Goal: Task Accomplishment & Management: Manage account settings

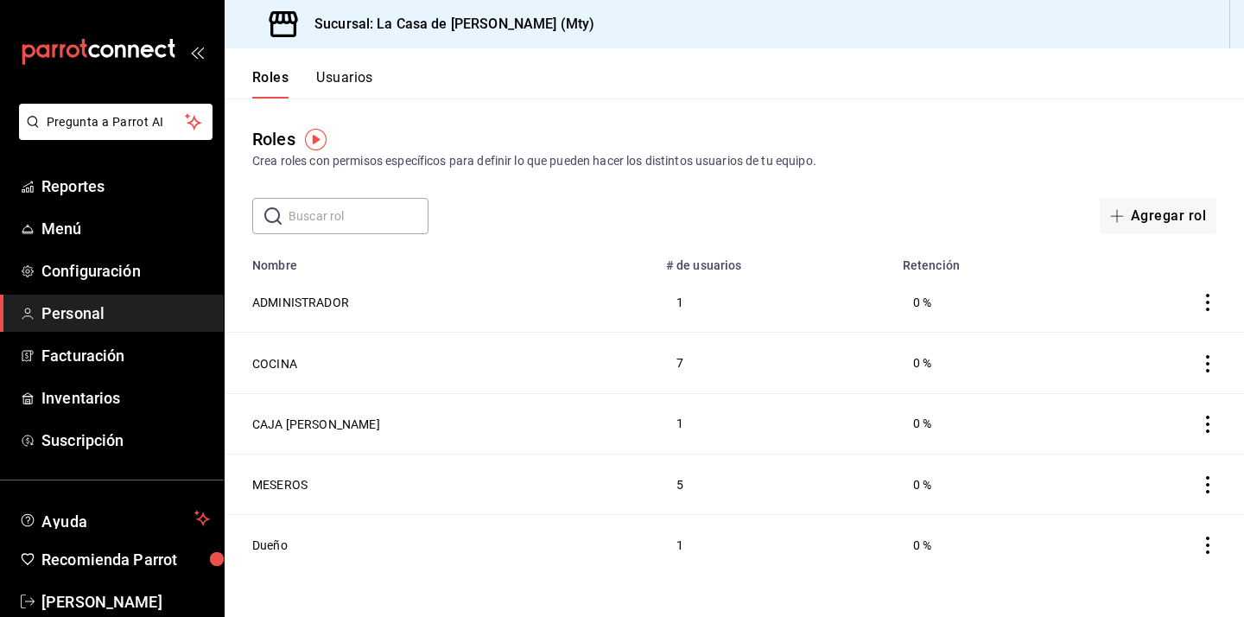
click at [95, 328] on link "Personal" at bounding box center [112, 313] width 224 height 37
click at [351, 67] on div "Roles Usuarios" at bounding box center [299, 73] width 149 height 50
click at [351, 75] on button "Usuarios" at bounding box center [344, 83] width 57 height 29
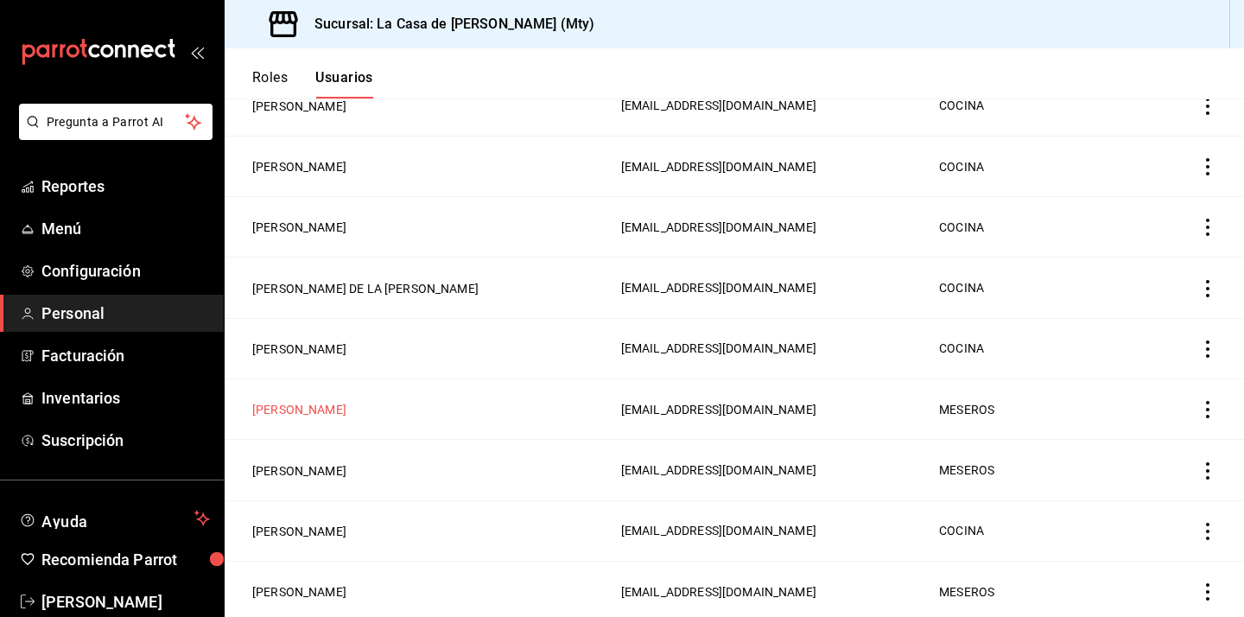
scroll to position [360, 0]
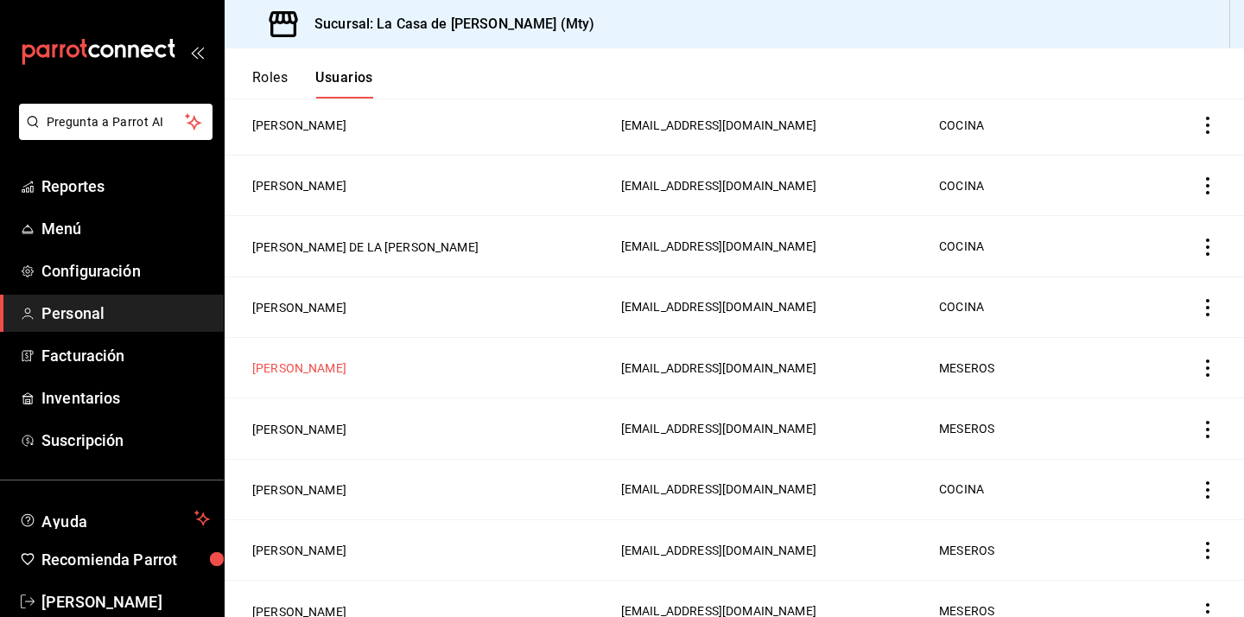
click at [347, 371] on button "[PERSON_NAME]" at bounding box center [299, 368] width 94 height 17
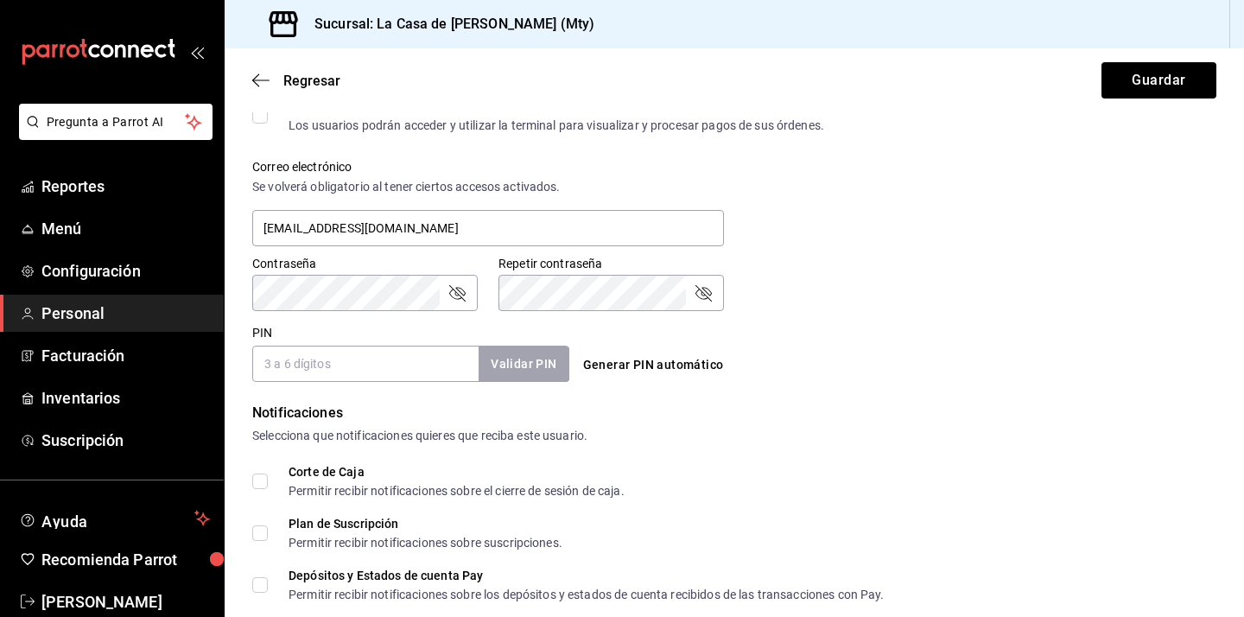
scroll to position [821, 0]
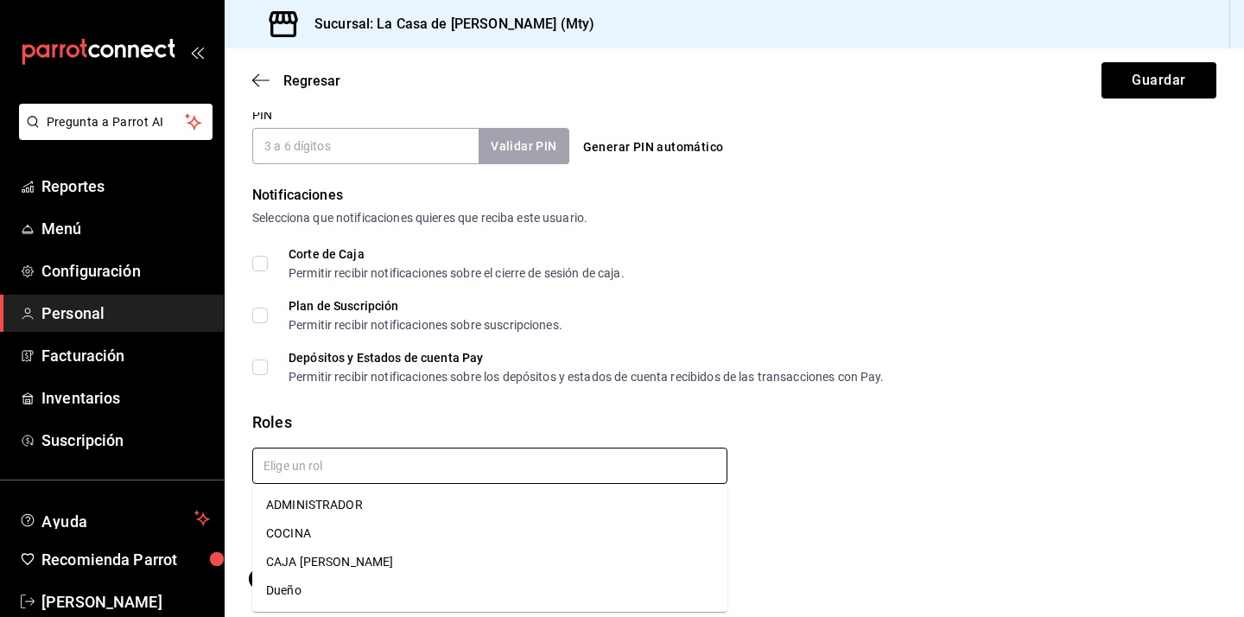
click at [374, 472] on input "text" at bounding box center [489, 466] width 475 height 36
click at [335, 562] on li "CAJA [PERSON_NAME]" at bounding box center [489, 562] width 475 height 29
checkbox input "true"
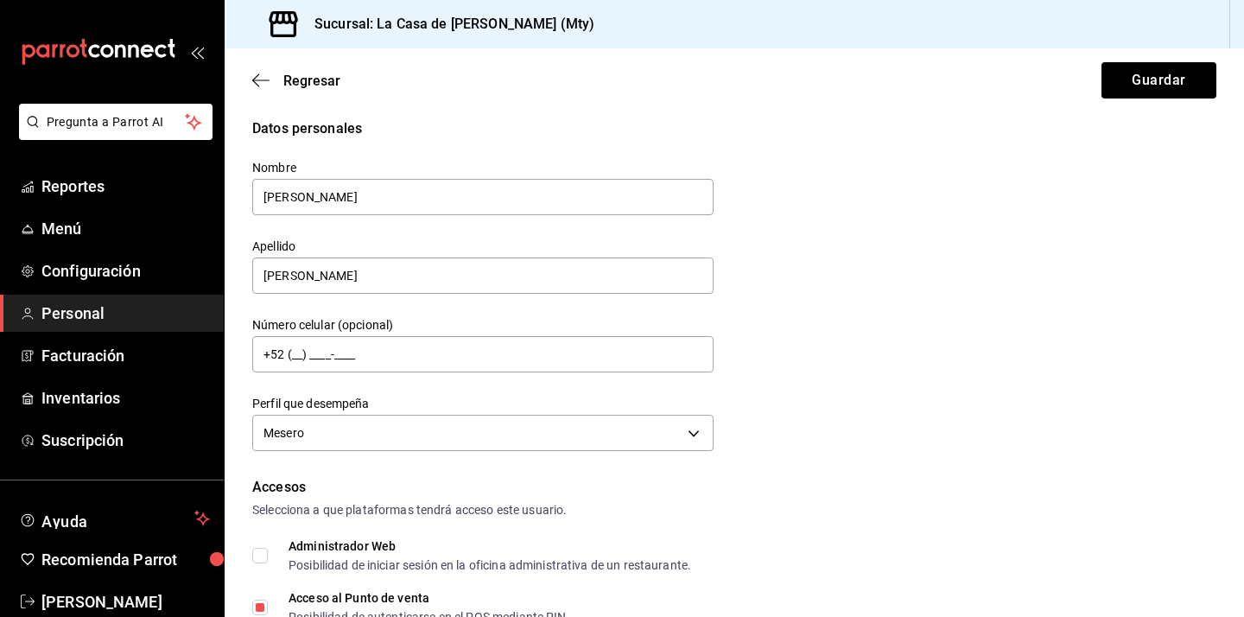
scroll to position [0, 0]
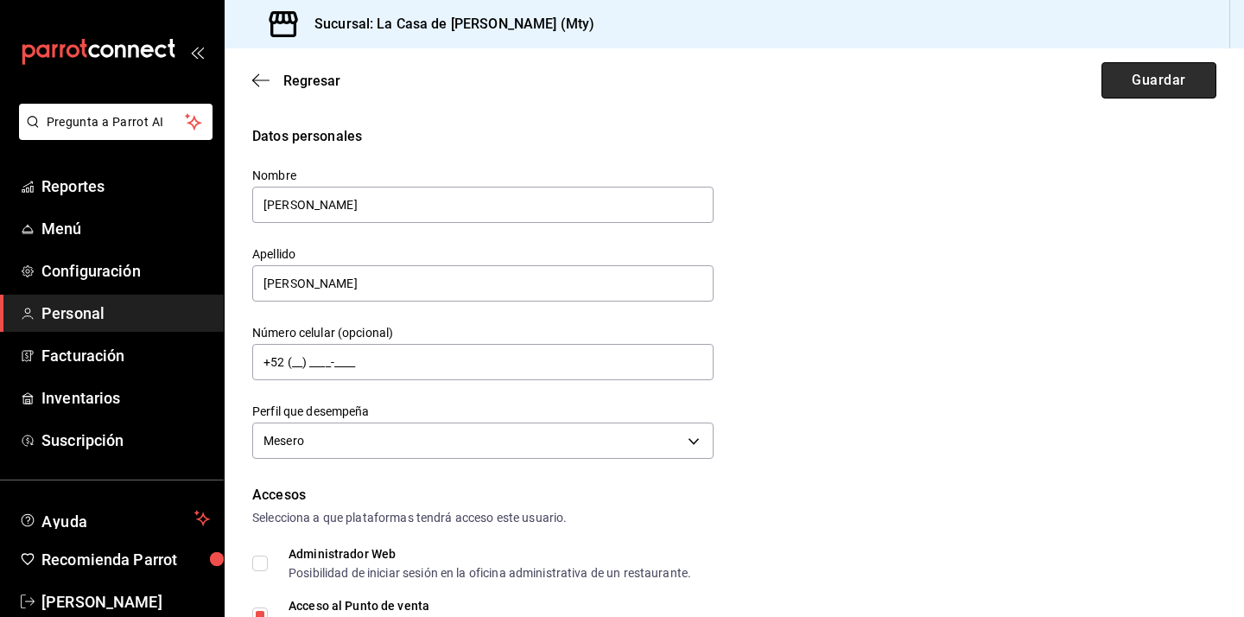
click at [1143, 80] on button "Guardar" at bounding box center [1159, 80] width 115 height 36
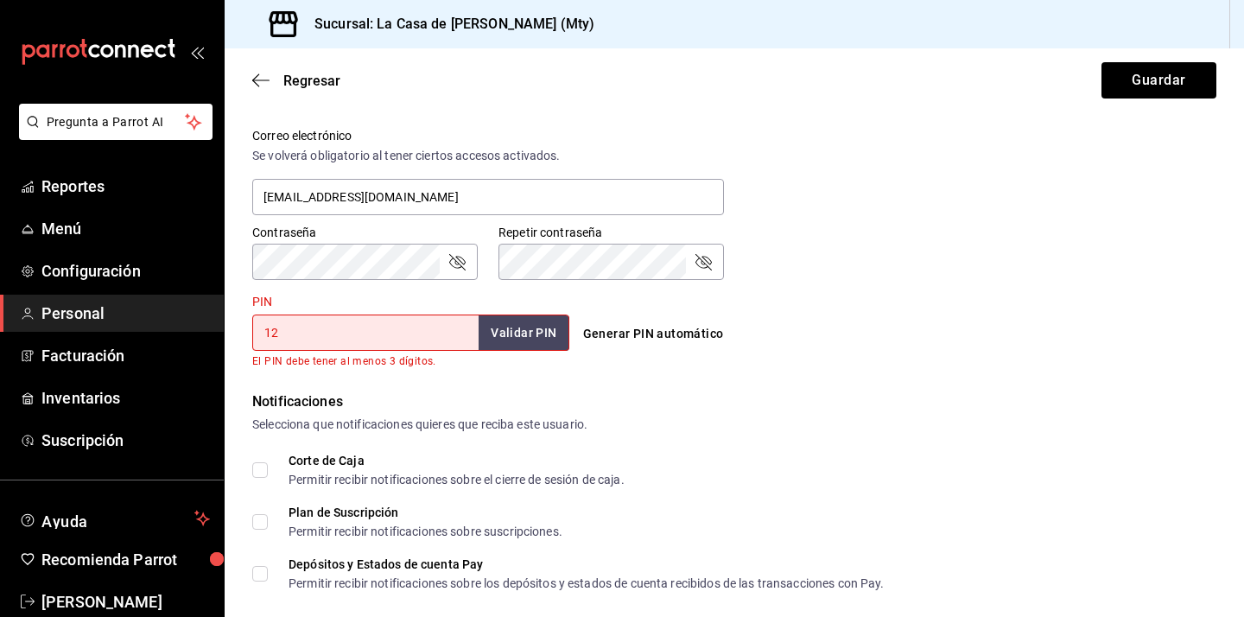
type input "1"
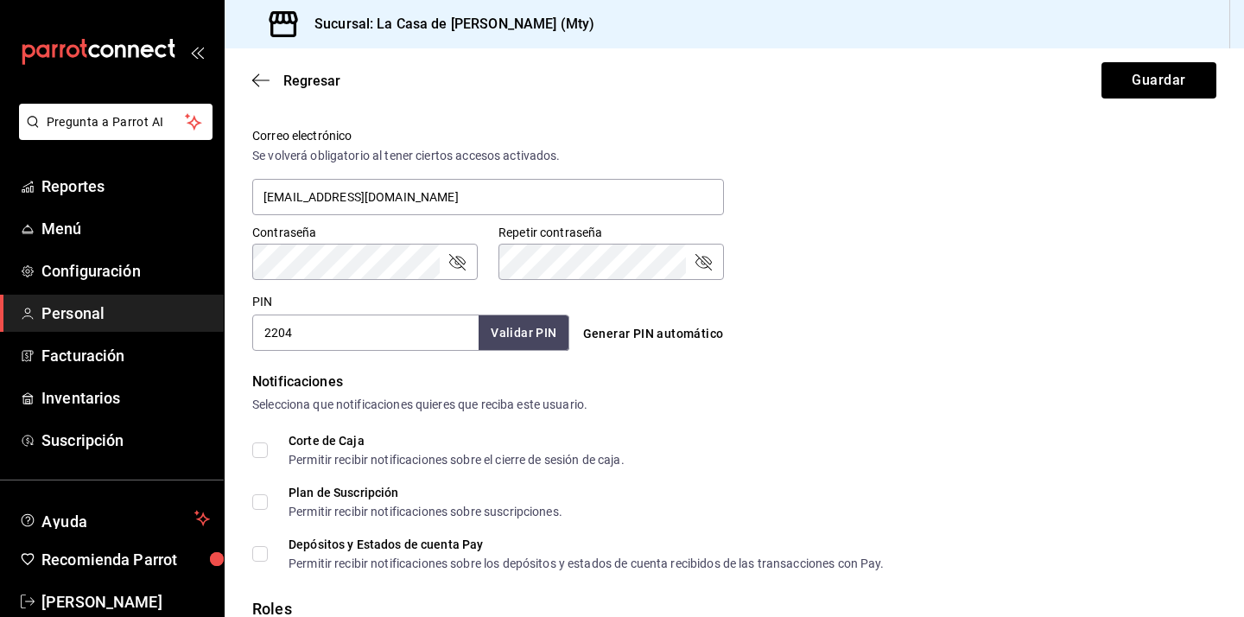
type input "2204"
click at [500, 338] on button "Validar PIN" at bounding box center [523, 333] width 92 height 37
click at [1194, 84] on button "Guardar" at bounding box center [1159, 80] width 115 height 36
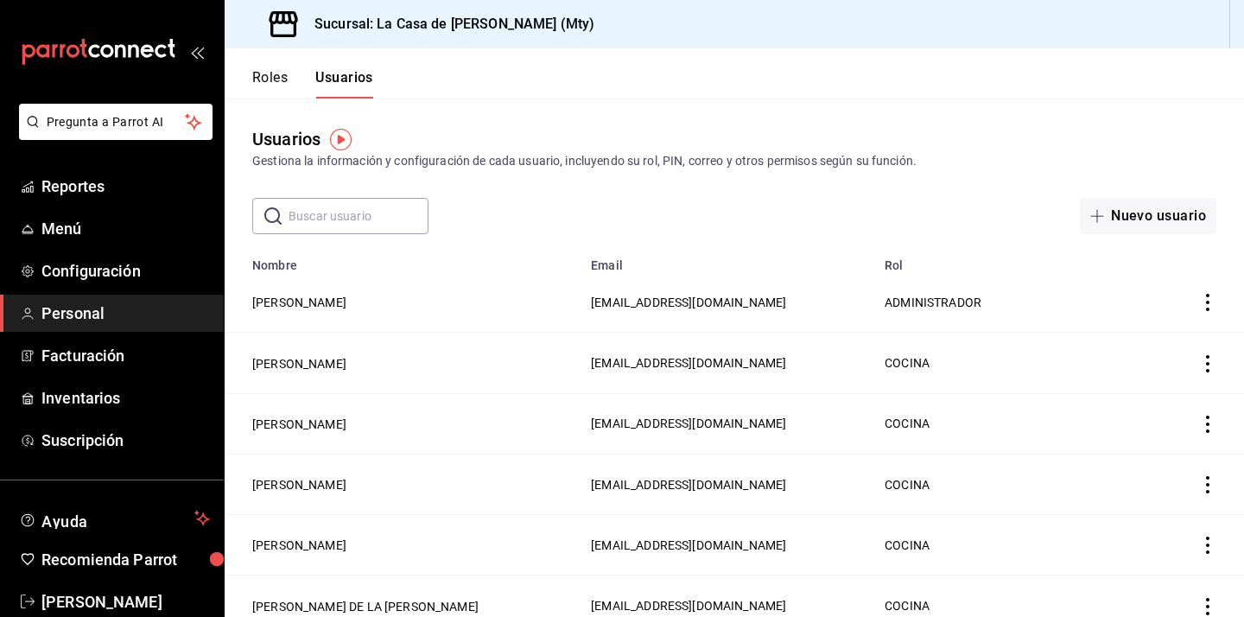
click at [270, 75] on button "Roles" at bounding box center [269, 83] width 35 height 29
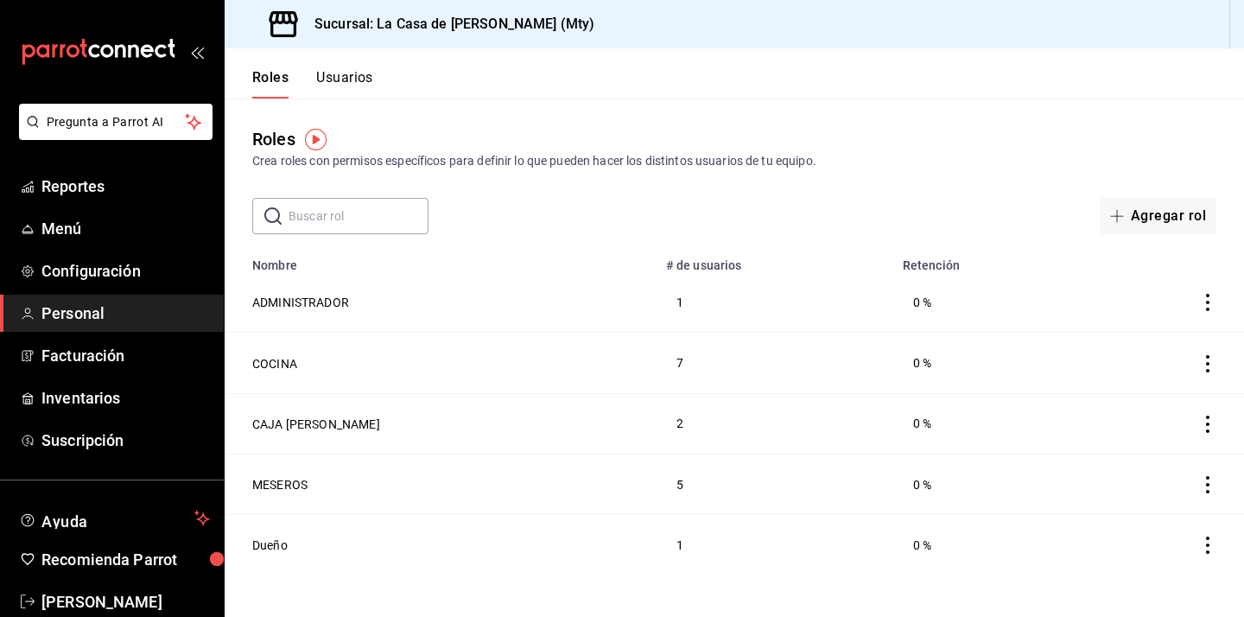
click at [90, 315] on span "Personal" at bounding box center [125, 313] width 169 height 23
click at [67, 192] on span "Reportes" at bounding box center [125, 186] width 169 height 23
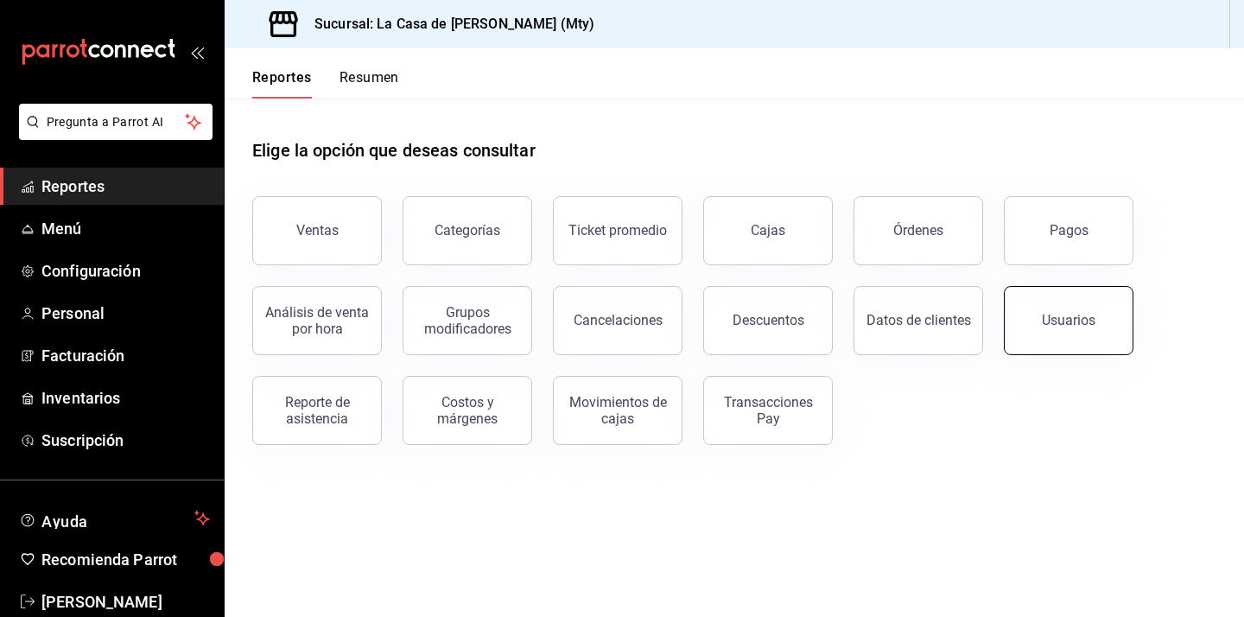
click at [1071, 311] on button "Usuarios" at bounding box center [1069, 320] width 130 height 69
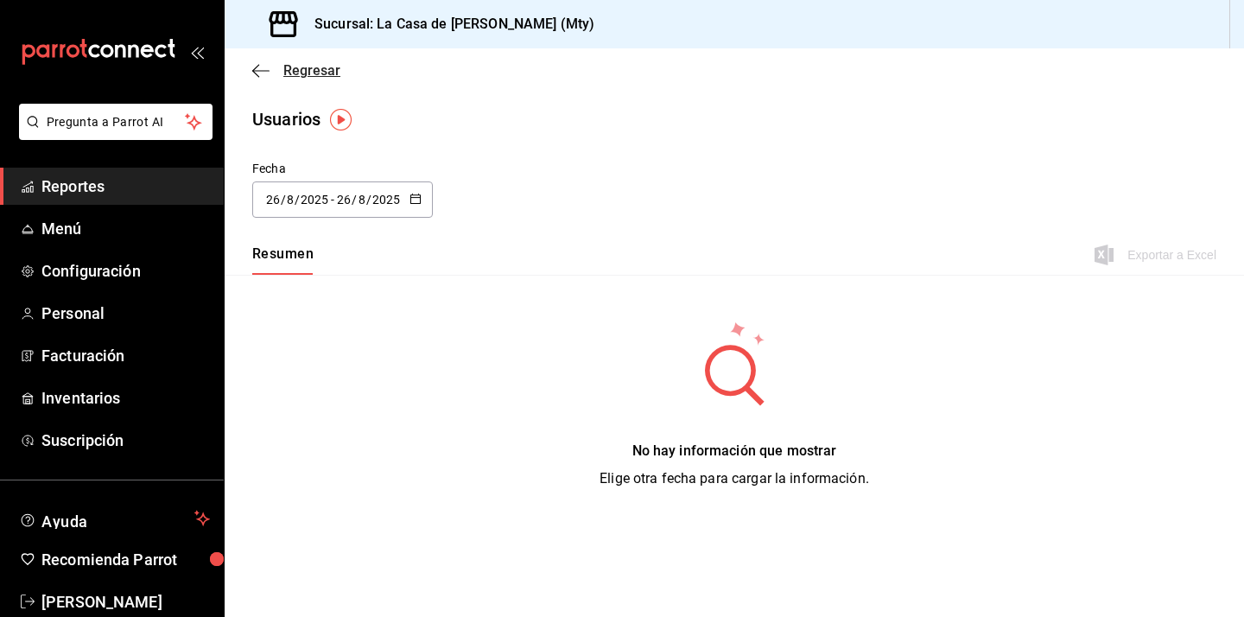
click at [261, 74] on icon "button" at bounding box center [260, 71] width 17 height 16
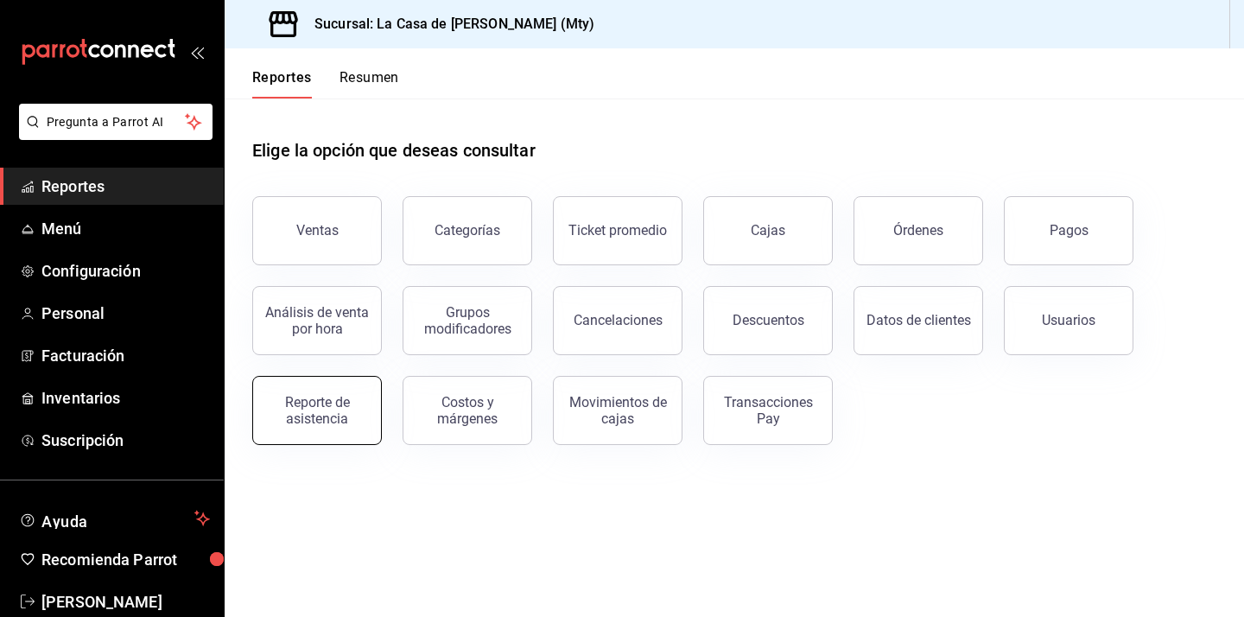
click at [328, 436] on button "Reporte de asistencia" at bounding box center [317, 410] width 130 height 69
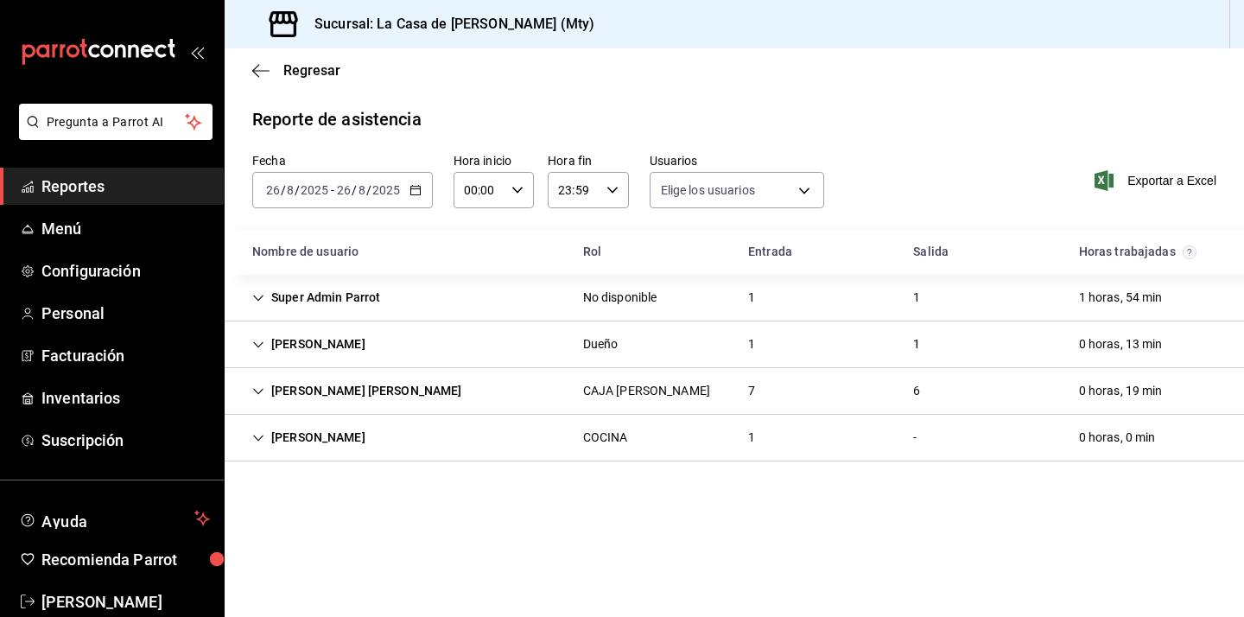
type input "1c991008-5392-4e9e-abff-342029abe72e,28561610-ef7a-490a-b32d-a254e2a7512b,89417…"
click at [75, 239] on span "Menú" at bounding box center [125, 228] width 169 height 23
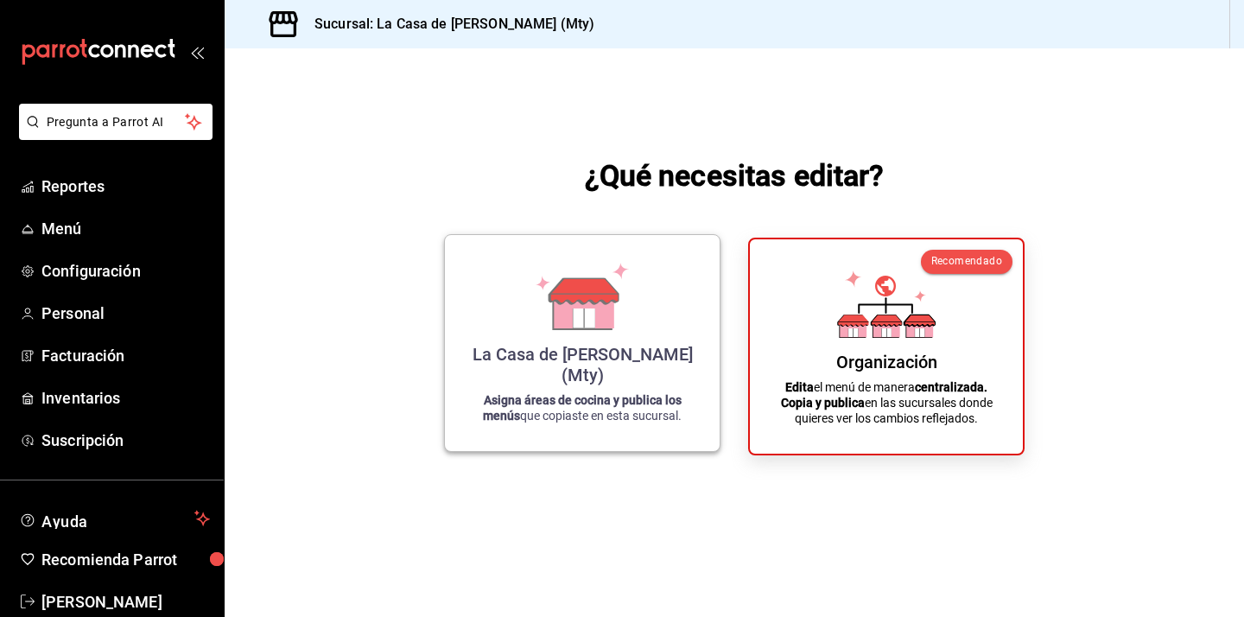
click at [629, 394] on strong "Asigna áreas de cocina y publica los menús" at bounding box center [582, 407] width 199 height 29
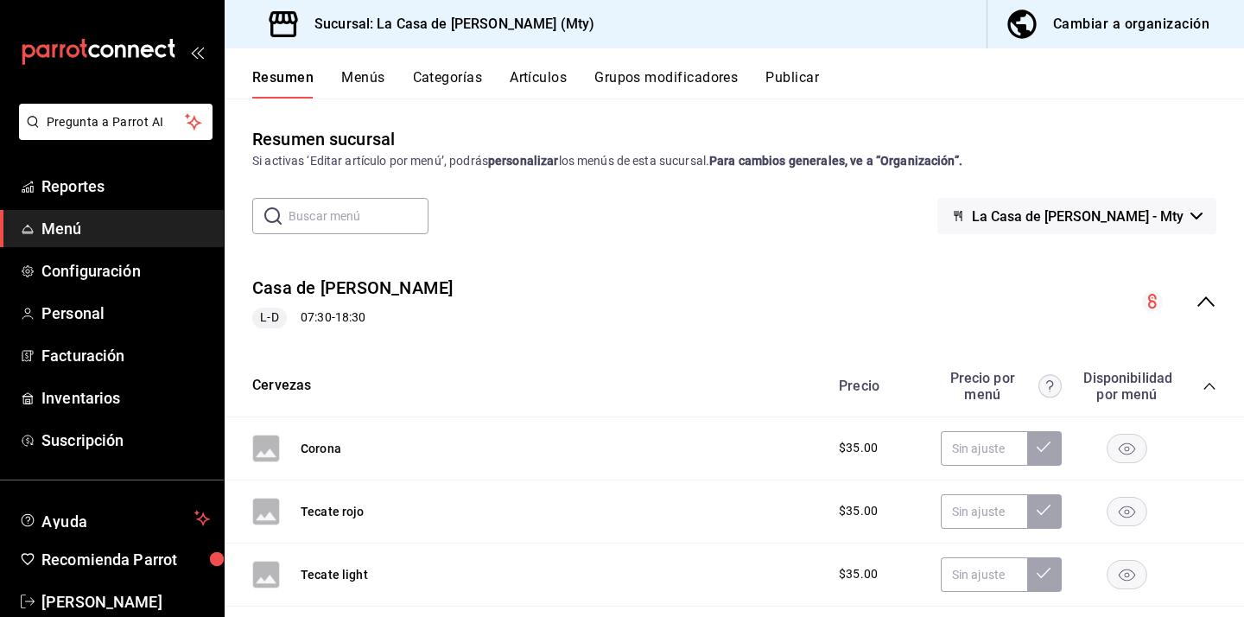
click at [467, 73] on button "Categorías" at bounding box center [448, 83] width 70 height 29
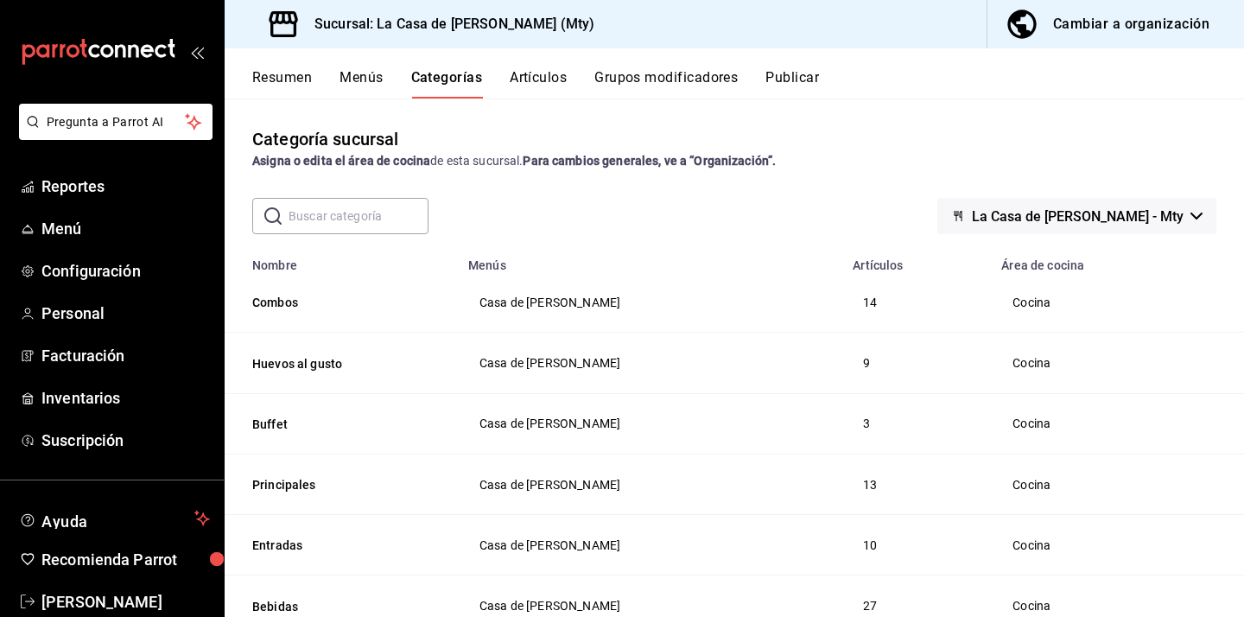
click at [531, 93] on button "Artículos" at bounding box center [538, 83] width 57 height 29
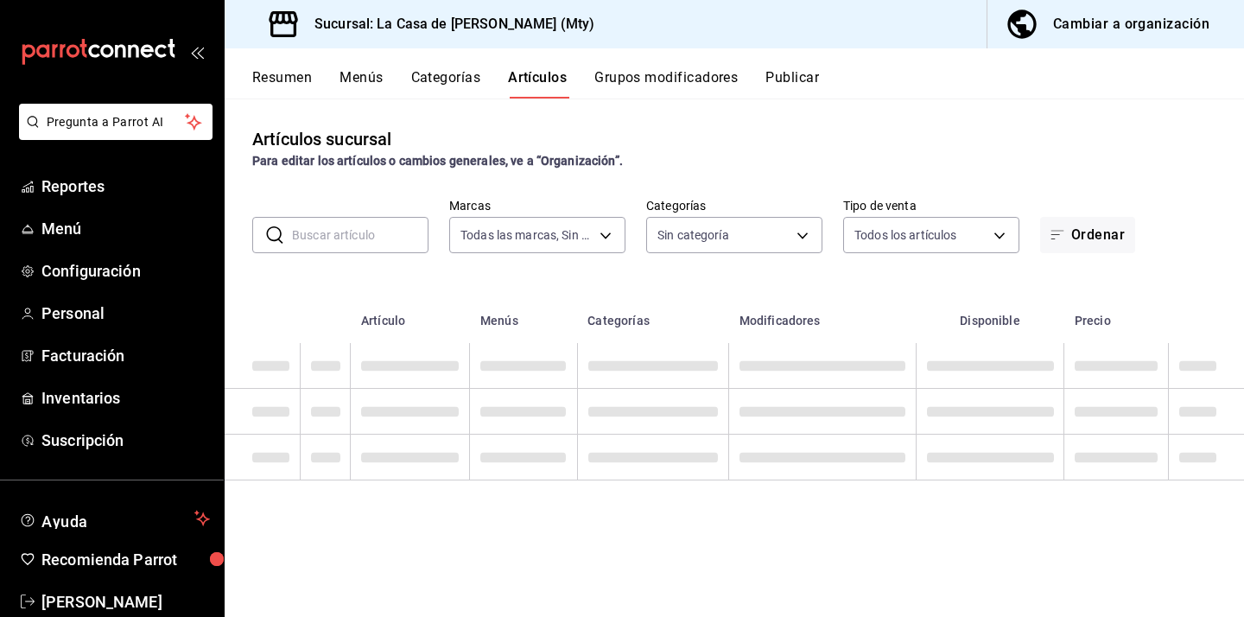
type input "e9179999-a7de-407e-ae24-c179d6bedab1"
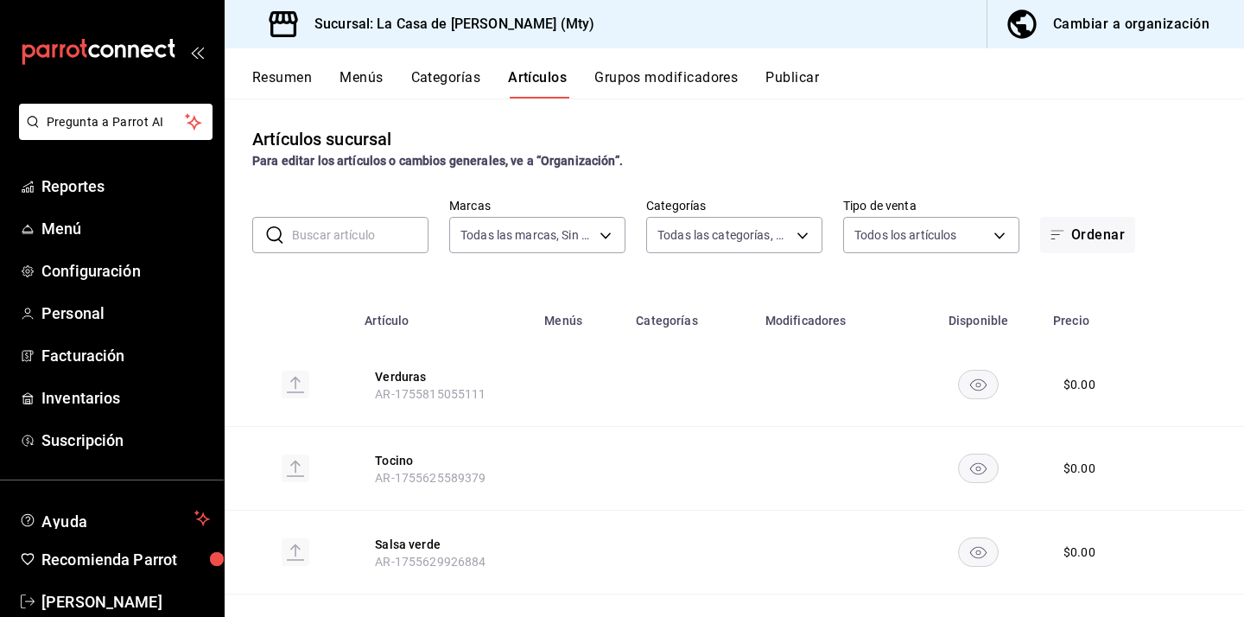
type input "9111c4ce-dcc5-4a35-8788-2246fb6a197e,acba00cd-5b90-408a-af5b-fe42244b57f8,e0800…"
click at [680, 89] on button "Grupos modificadores" at bounding box center [666, 83] width 143 height 29
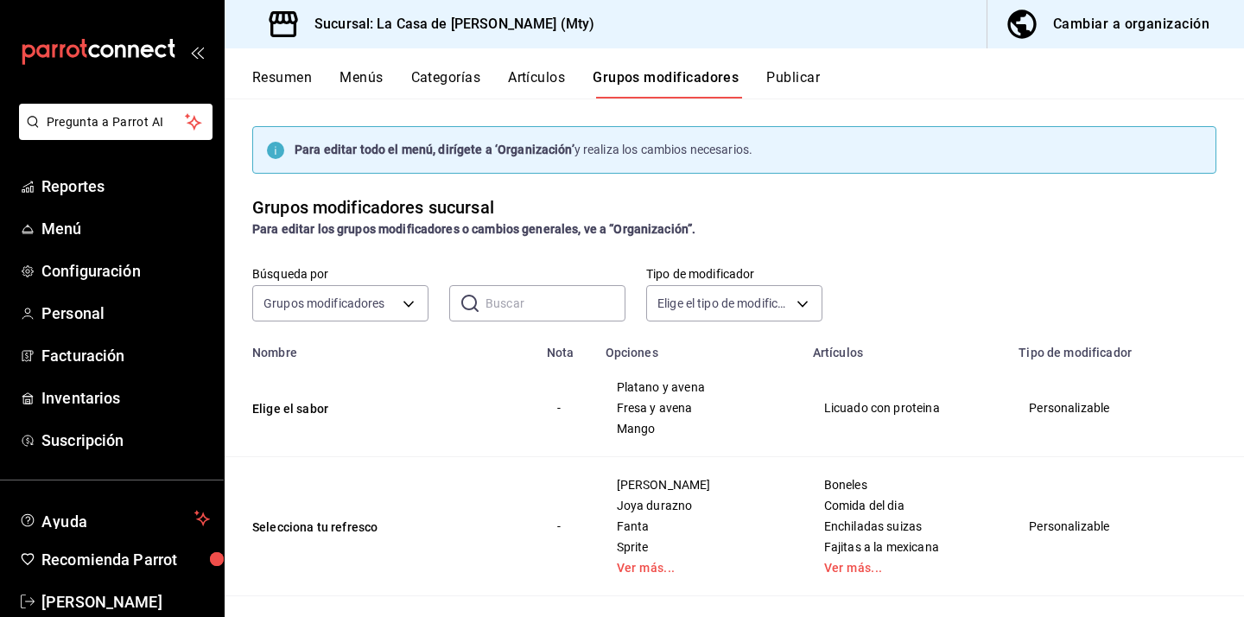
click at [259, 87] on button "Resumen" at bounding box center [282, 83] width 60 height 29
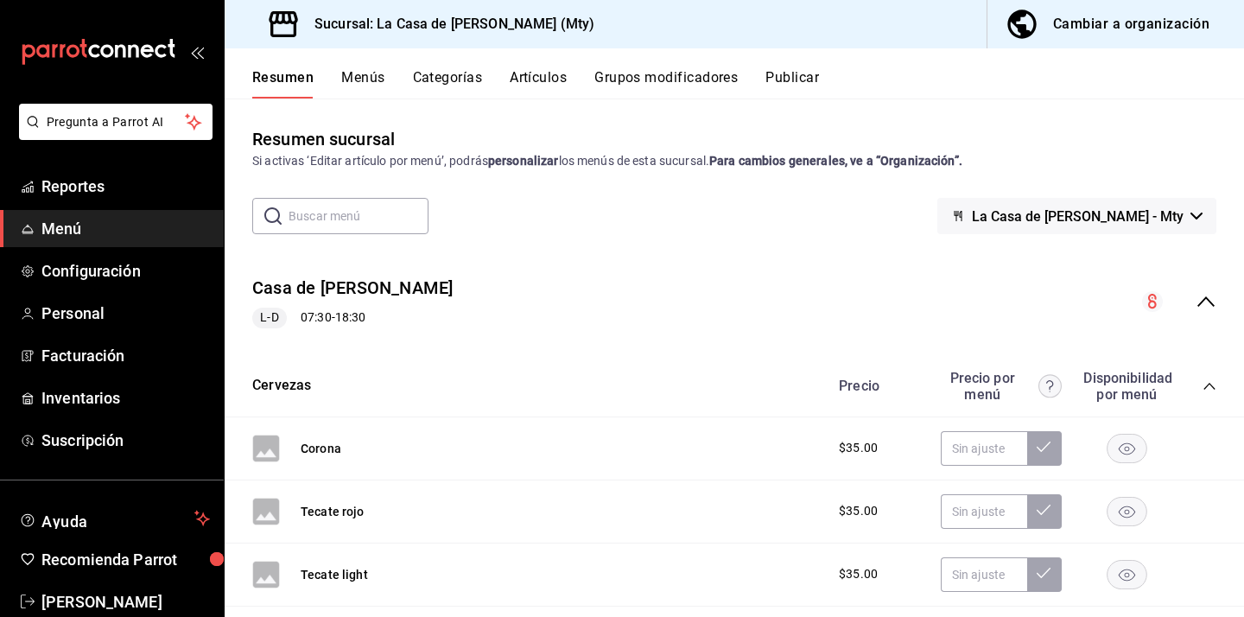
click at [1062, 31] on div "Cambiar a organización" at bounding box center [1131, 24] width 156 height 24
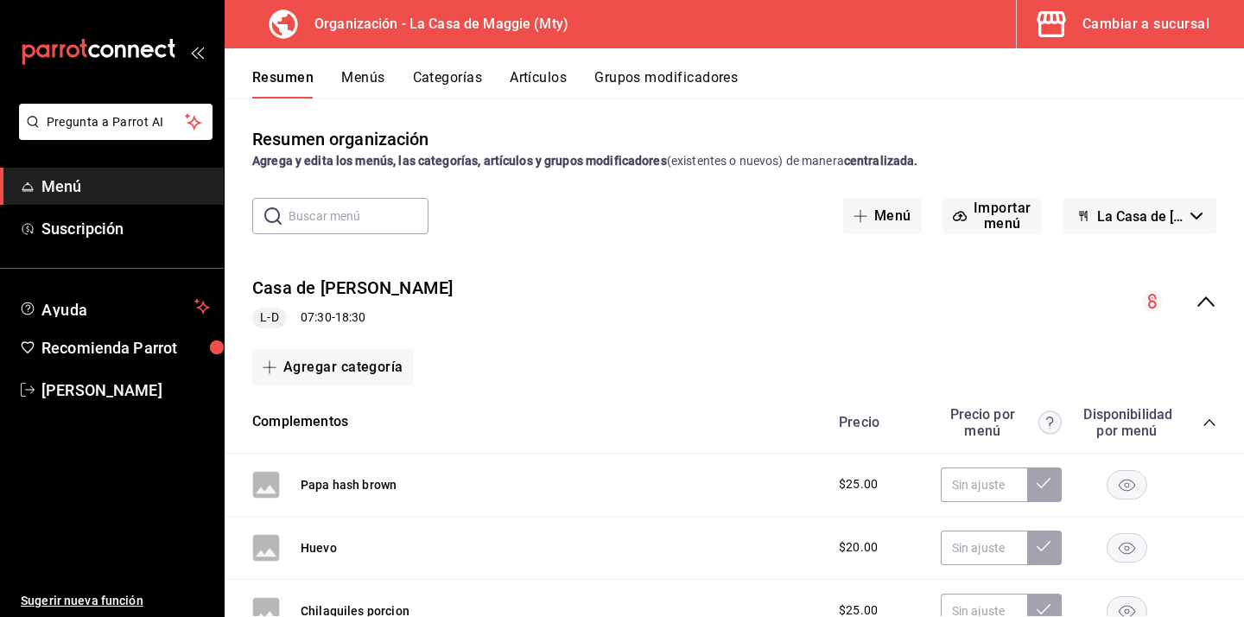
click at [1147, 33] on div "Cambiar a sucursal" at bounding box center [1146, 24] width 127 height 24
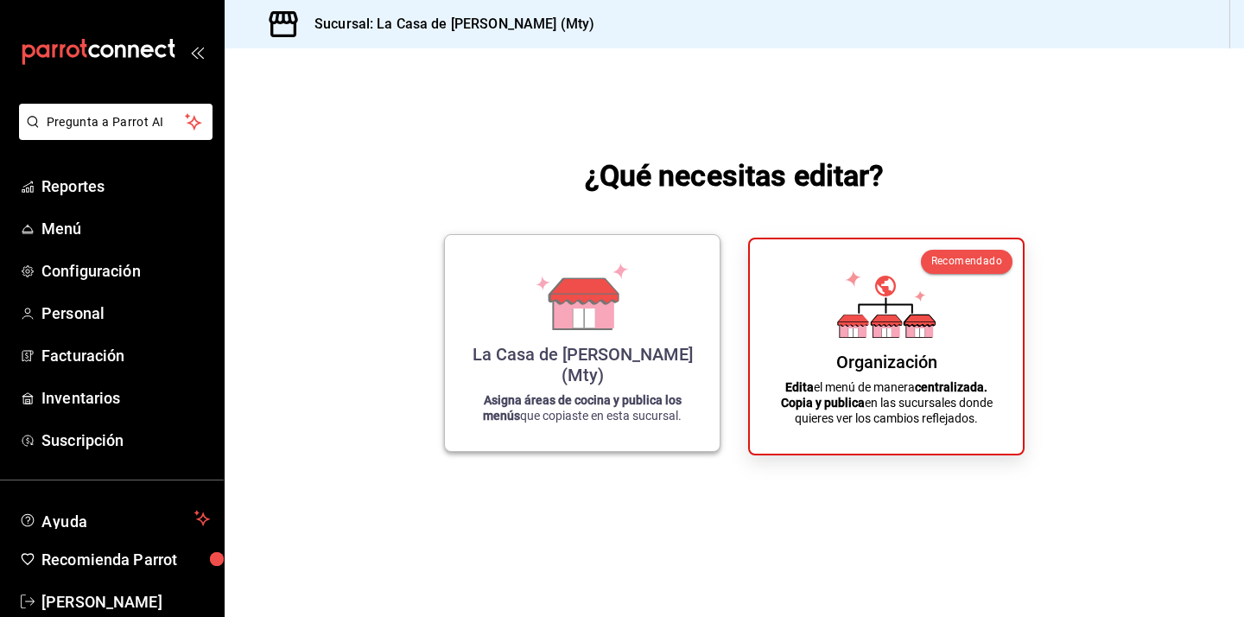
click at [579, 328] on icon at bounding box center [584, 318] width 22 height 19
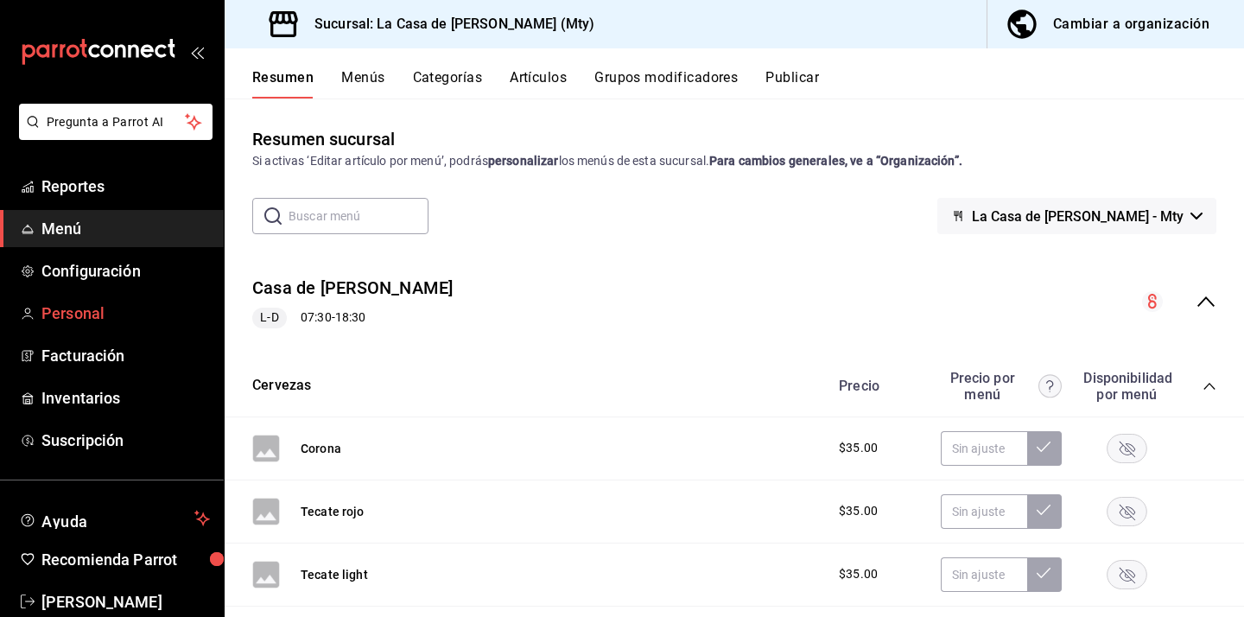
click at [102, 315] on span "Personal" at bounding box center [125, 313] width 169 height 23
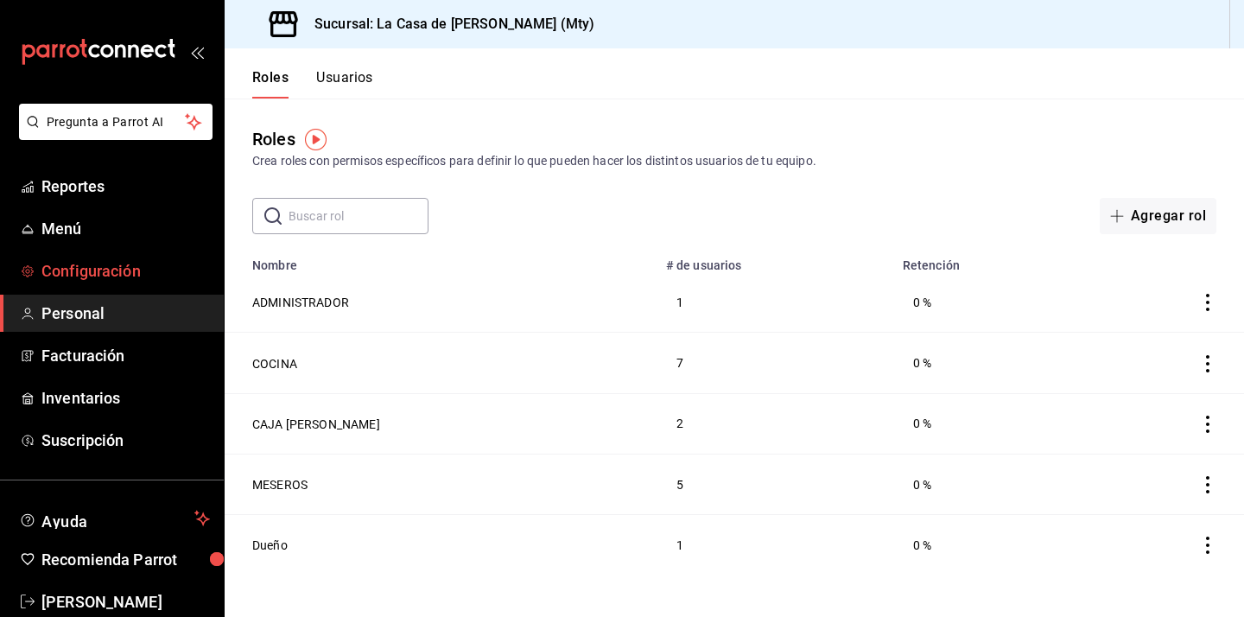
click at [92, 283] on link "Configuración" at bounding box center [112, 270] width 224 height 37
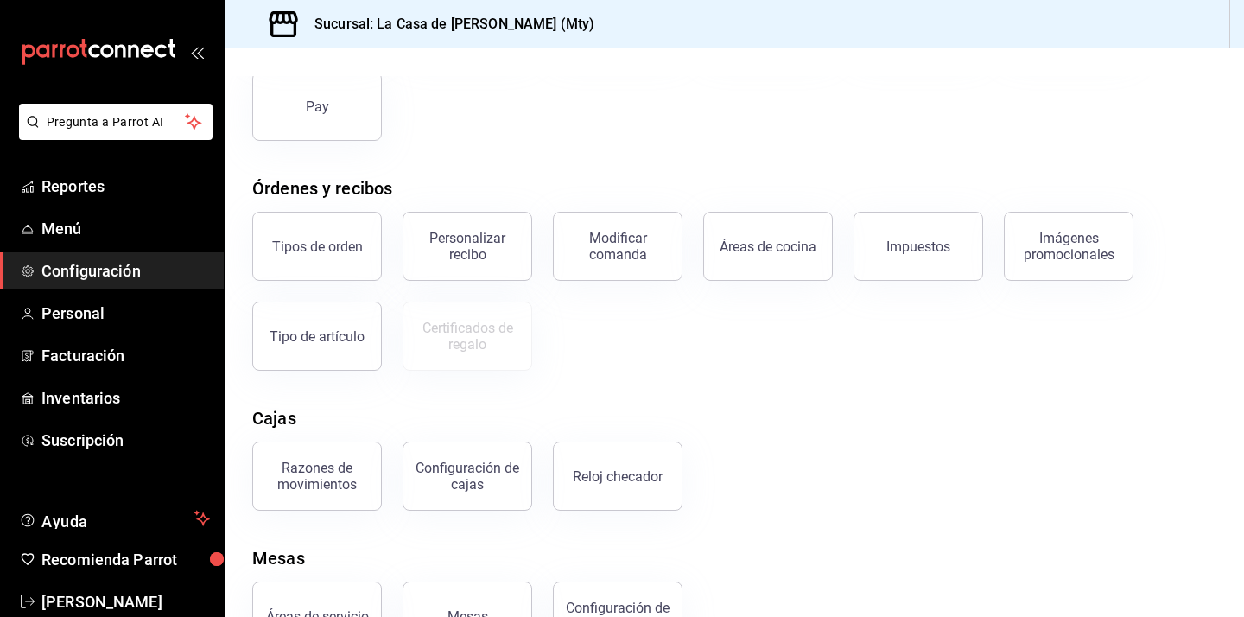
scroll to position [259, 0]
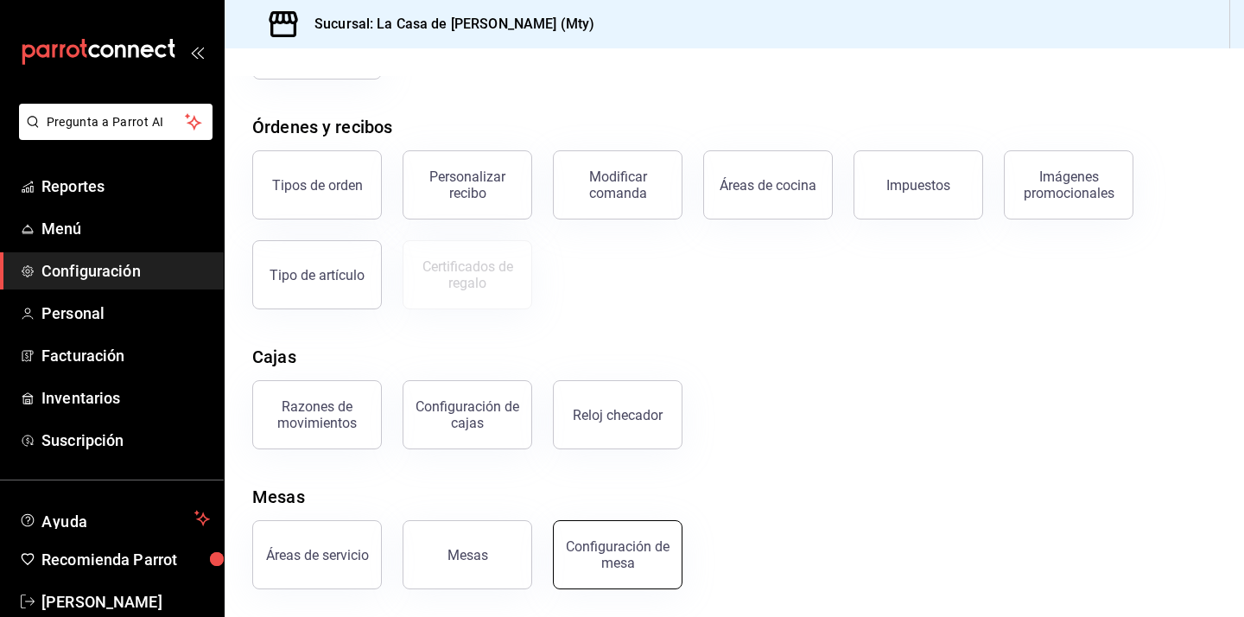
click at [620, 575] on button "Configuración de mesa" at bounding box center [618, 554] width 130 height 69
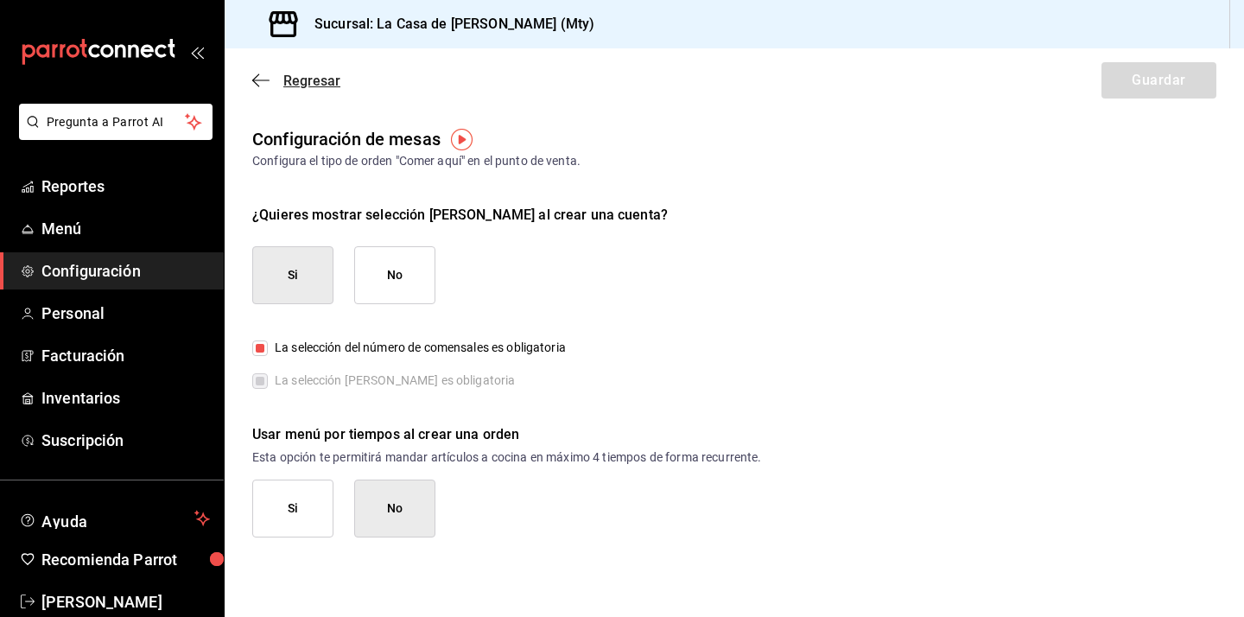
click at [263, 80] on icon "button" at bounding box center [260, 80] width 17 height 1
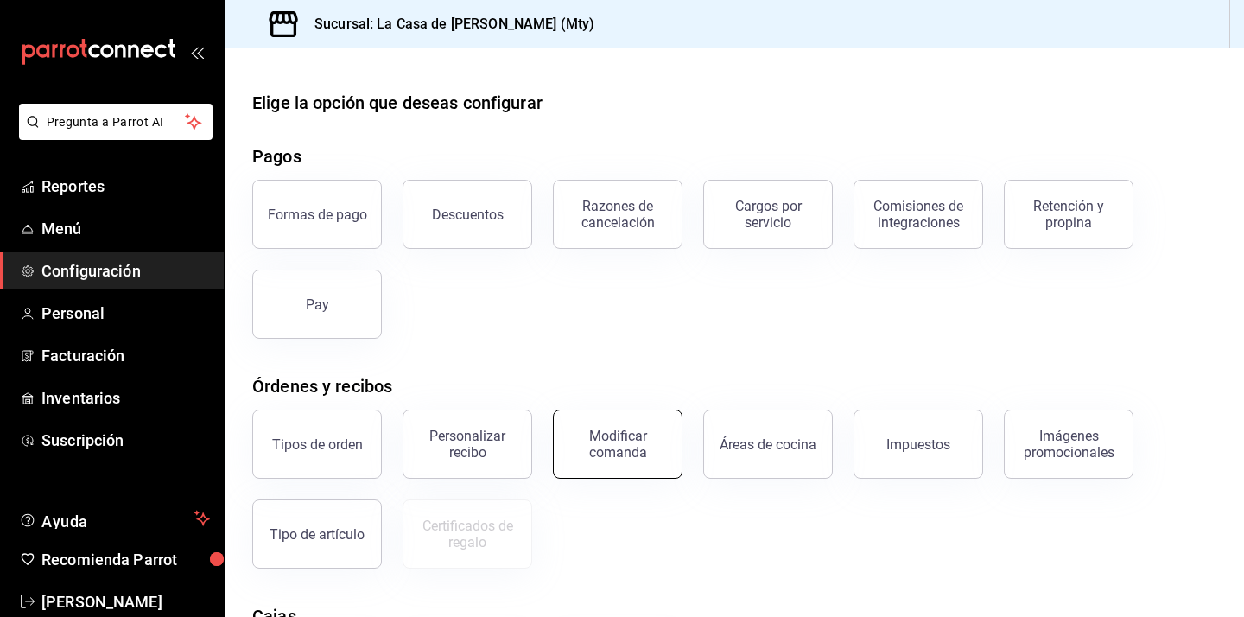
scroll to position [259, 0]
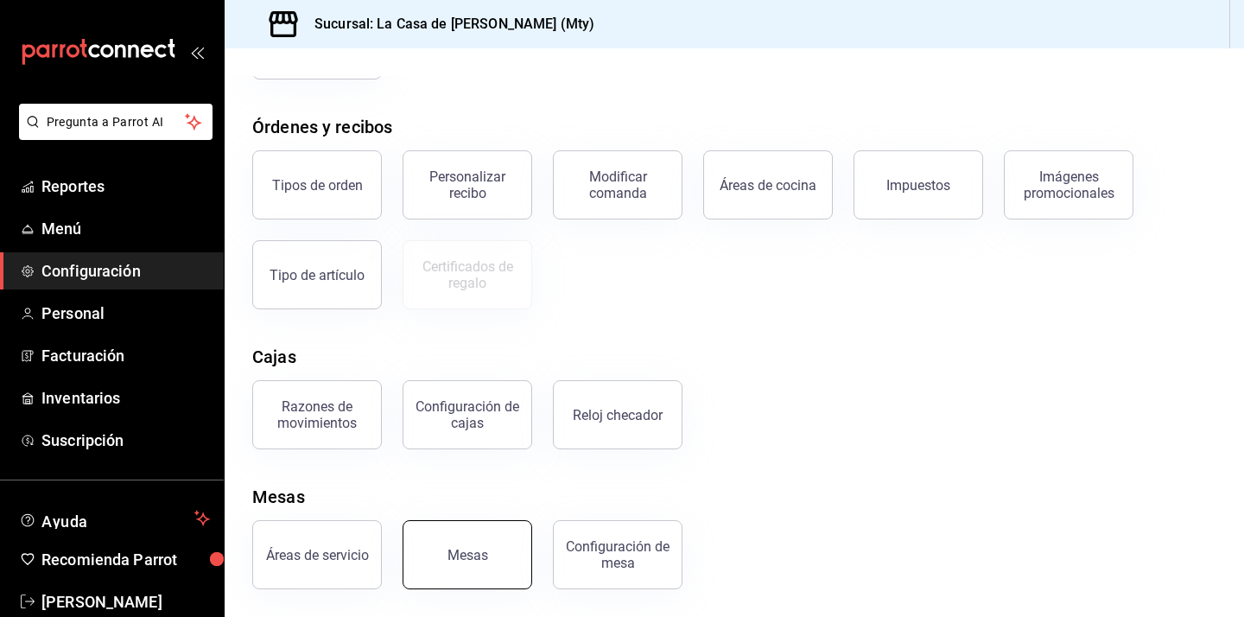
click at [459, 569] on button "Mesas" at bounding box center [468, 554] width 130 height 69
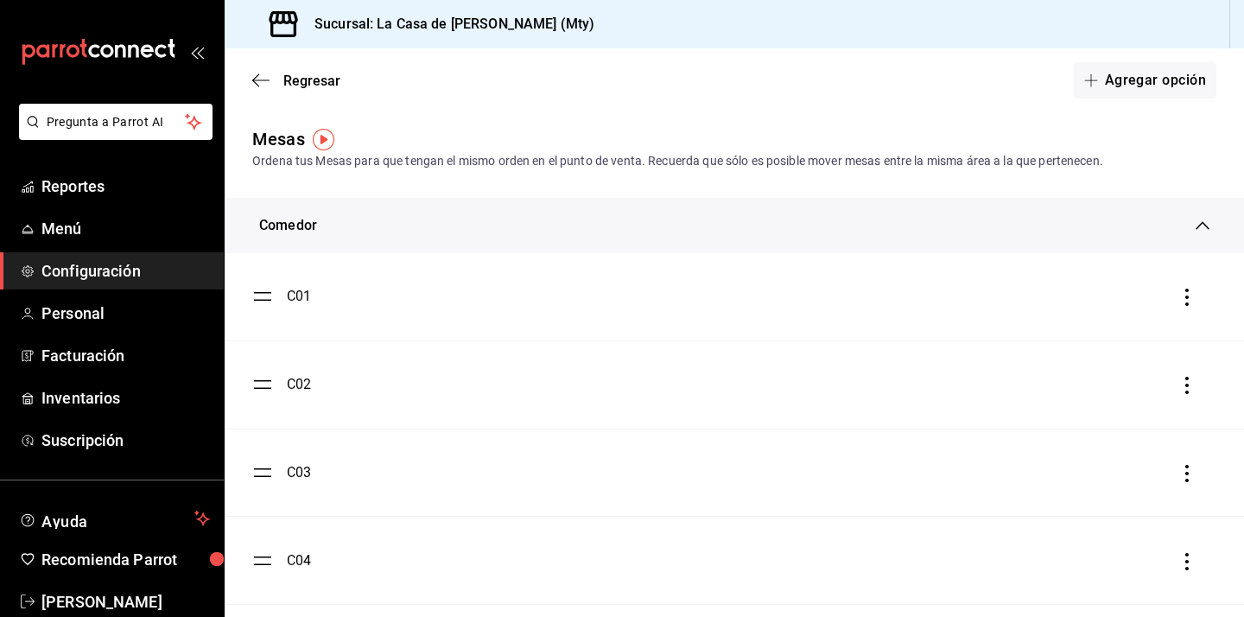
click at [1200, 222] on icon at bounding box center [1203, 226] width 14 height 14
click at [1200, 222] on icon at bounding box center [1203, 219] width 14 height 14
click at [1183, 300] on icon "button" at bounding box center [1187, 297] width 17 height 17
click at [316, 277] on div at bounding box center [622, 308] width 1244 height 617
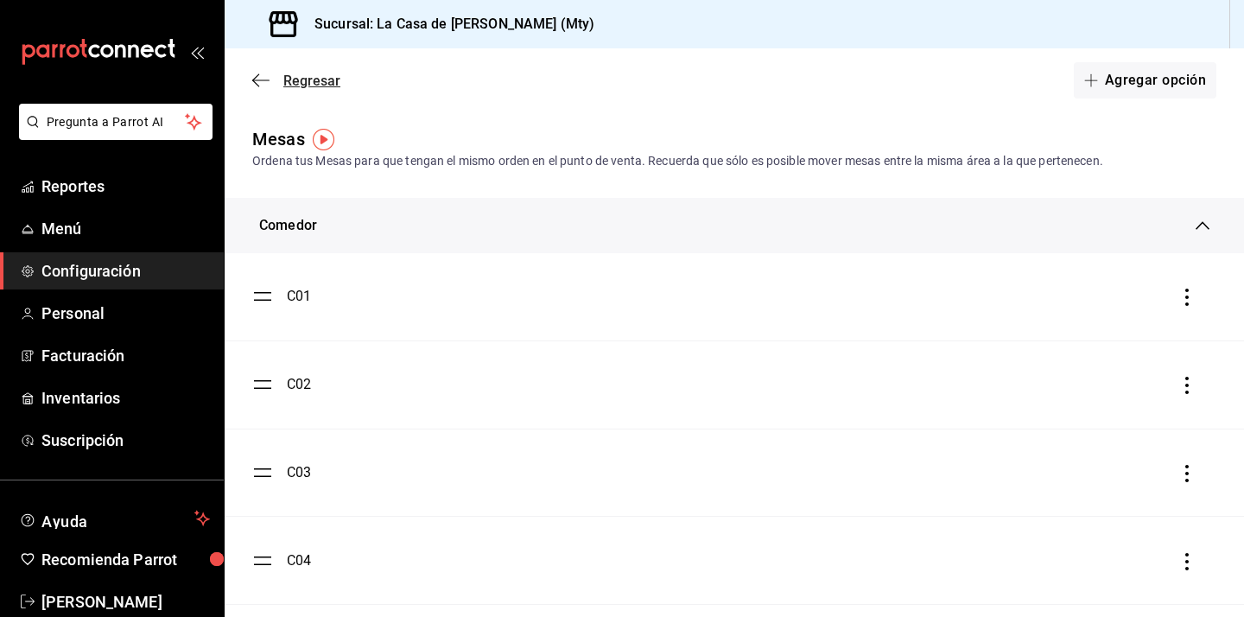
click at [268, 80] on icon "button" at bounding box center [260, 81] width 17 height 16
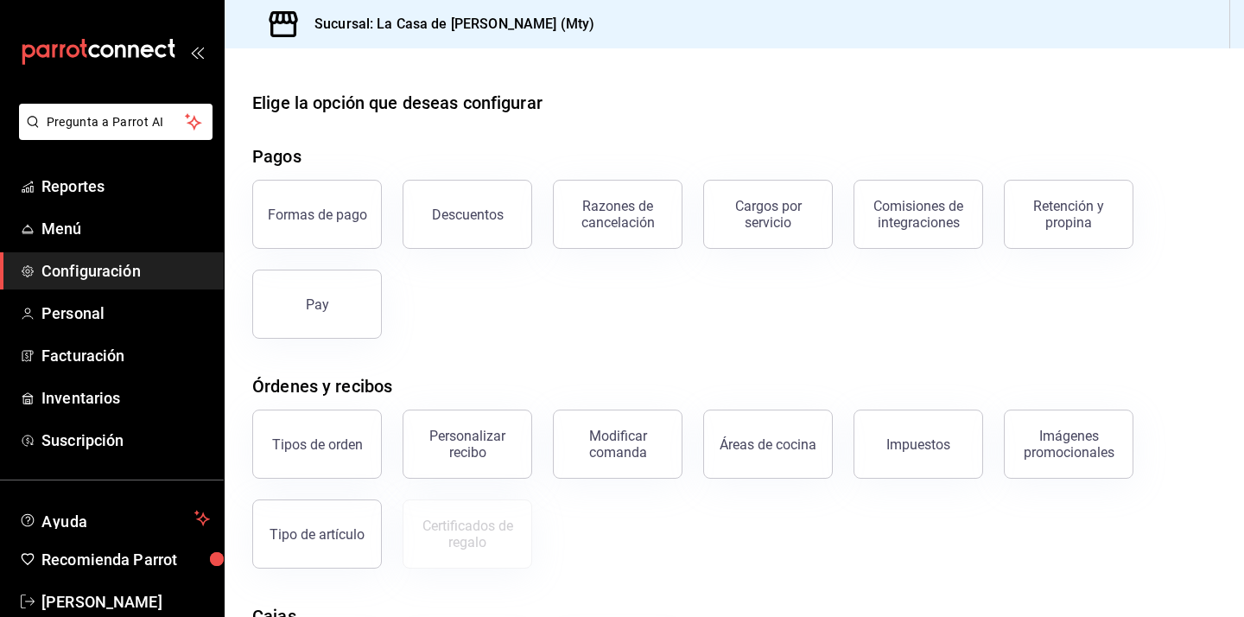
scroll to position [259, 0]
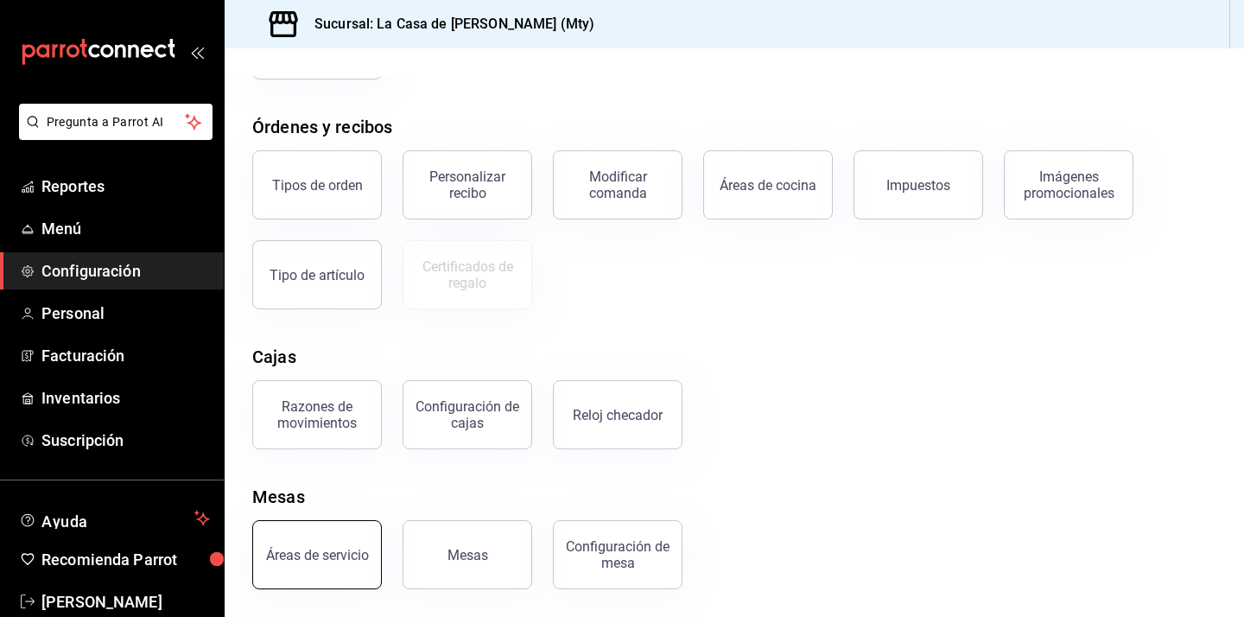
click at [330, 555] on div "Áreas de servicio" at bounding box center [317, 555] width 103 height 16
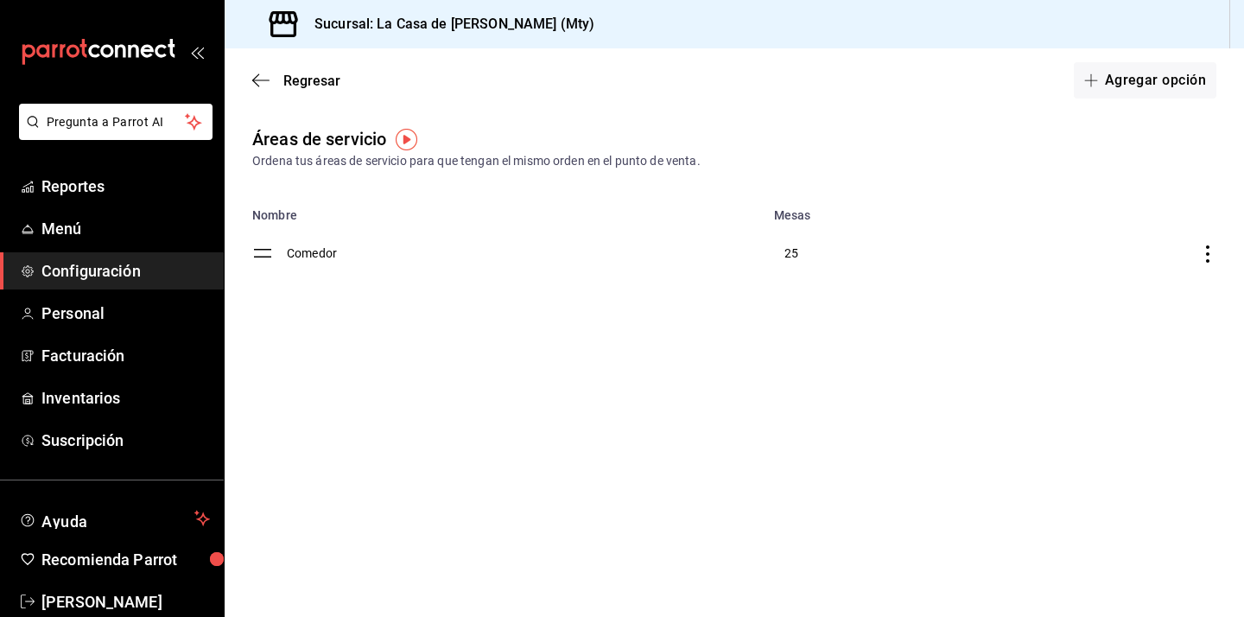
click at [1204, 253] on icon "discountsTable" at bounding box center [1208, 253] width 17 height 17
click at [927, 375] on div at bounding box center [622, 308] width 1244 height 617
click at [314, 251] on td "Comedor" at bounding box center [525, 253] width 477 height 62
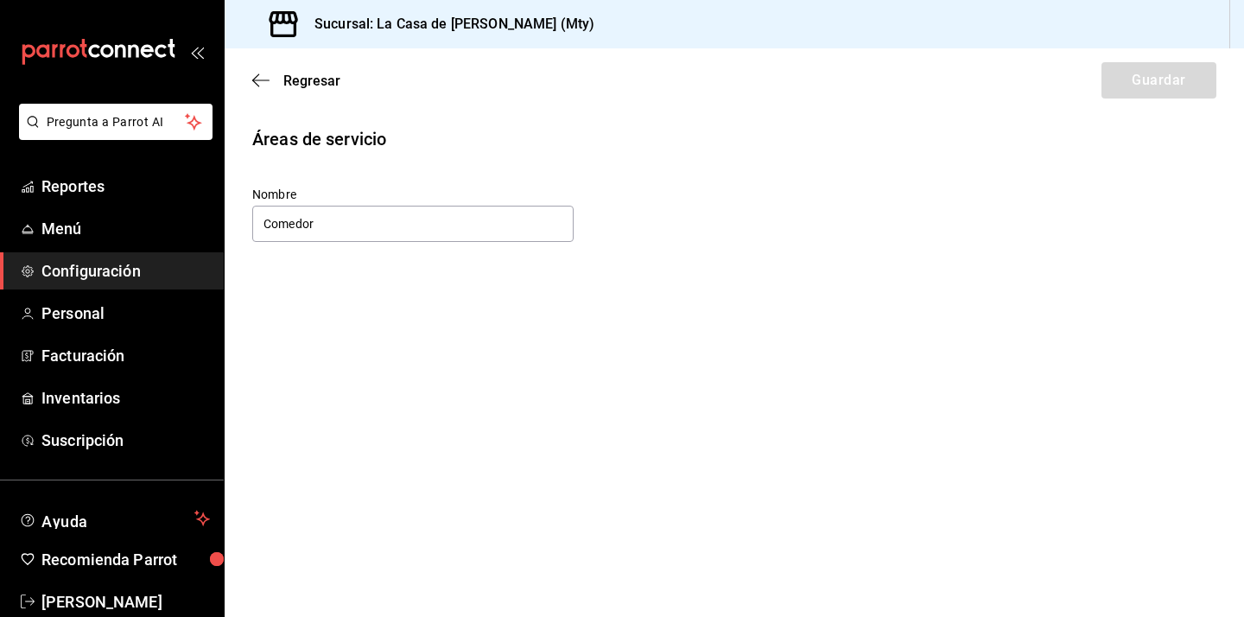
drag, startPoint x: 430, startPoint y: 235, endPoint x: 232, endPoint y: 237, distance: 197.9
click at [232, 237] on div "Áreas de servicio Nombre Comedor" at bounding box center [735, 185] width 1020 height 118
drag, startPoint x: 328, startPoint y: 230, endPoint x: 267, endPoint y: 231, distance: 60.5
click at [267, 231] on input "Comedor" at bounding box center [412, 224] width 321 height 36
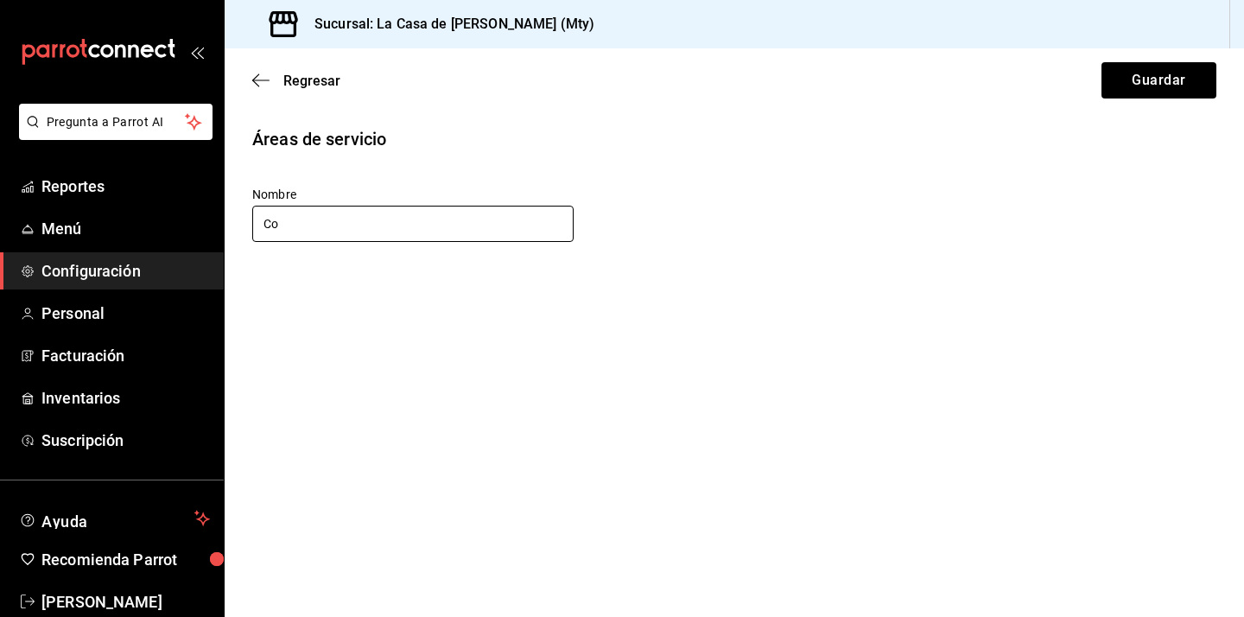
type input "C"
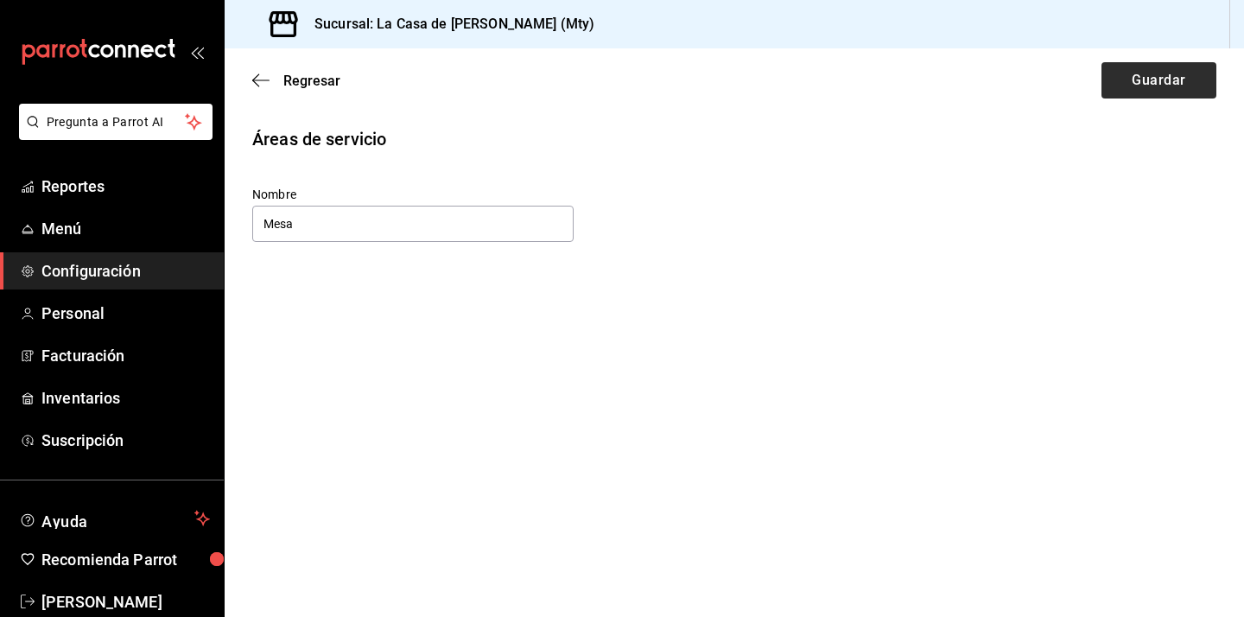
type input "Mesa"
click at [1153, 96] on button "Guardar" at bounding box center [1159, 80] width 115 height 36
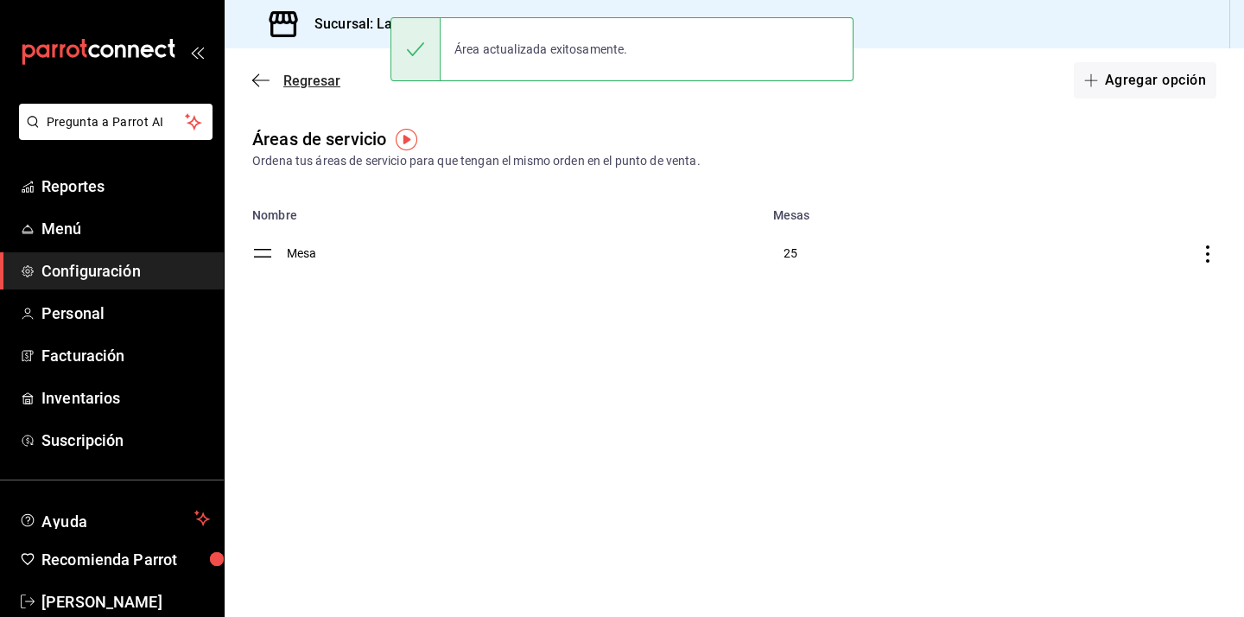
click at [264, 74] on icon "button" at bounding box center [260, 81] width 17 height 16
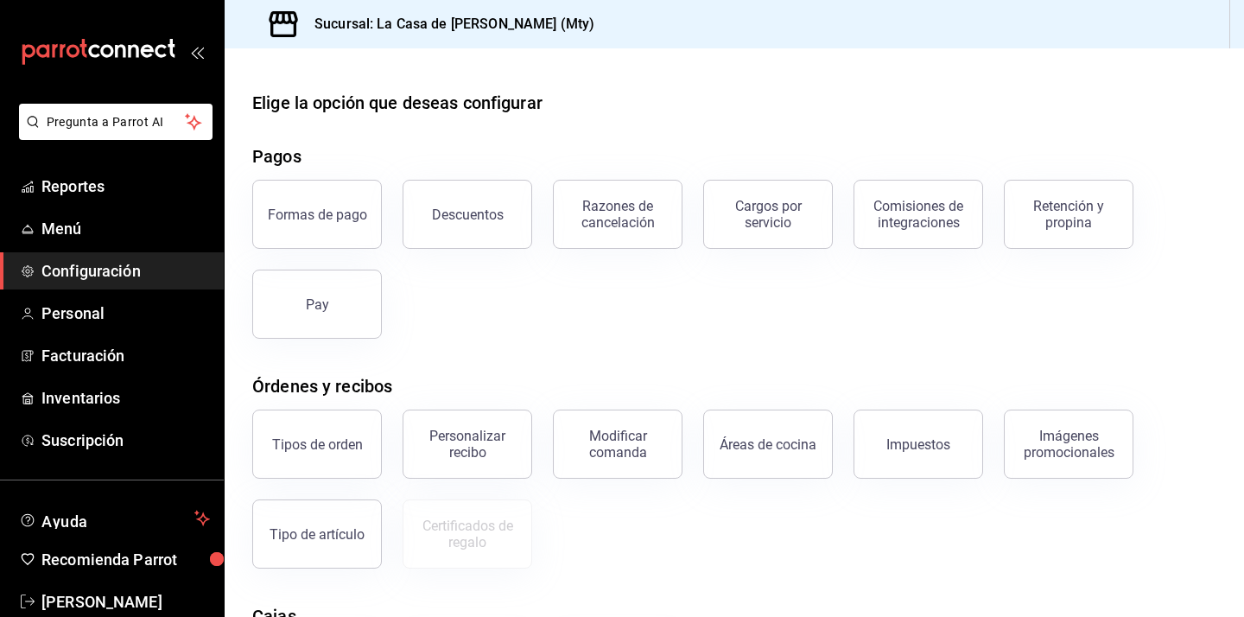
scroll to position [259, 0]
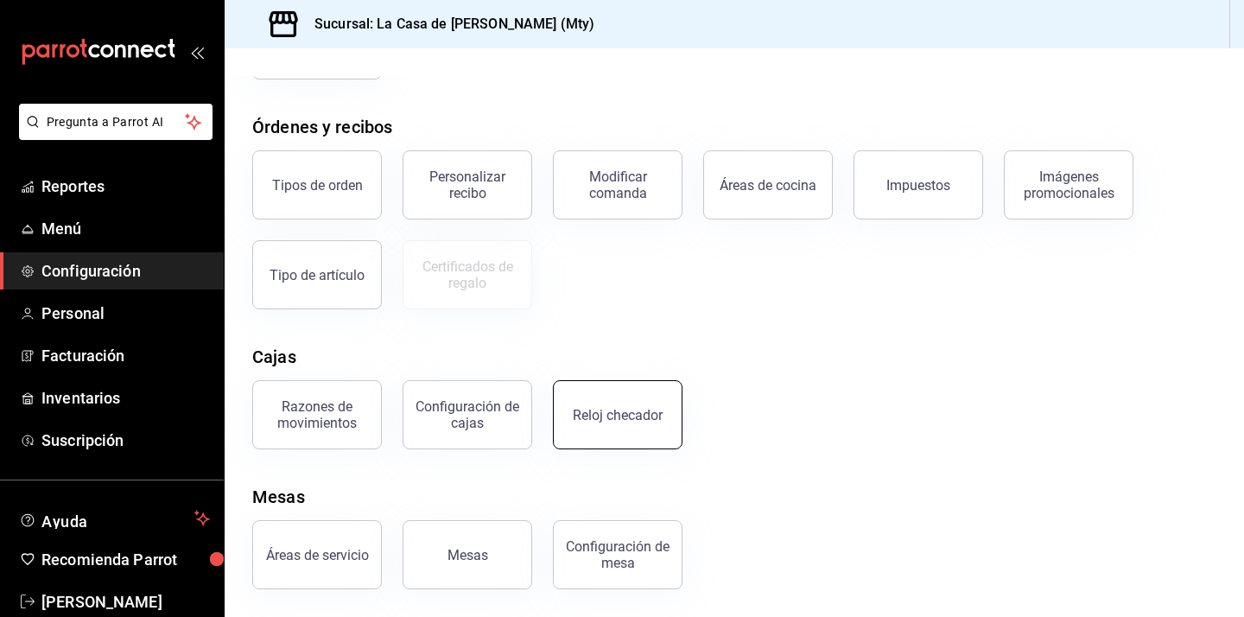
click at [616, 404] on button "Reloj checador" at bounding box center [618, 414] width 130 height 69
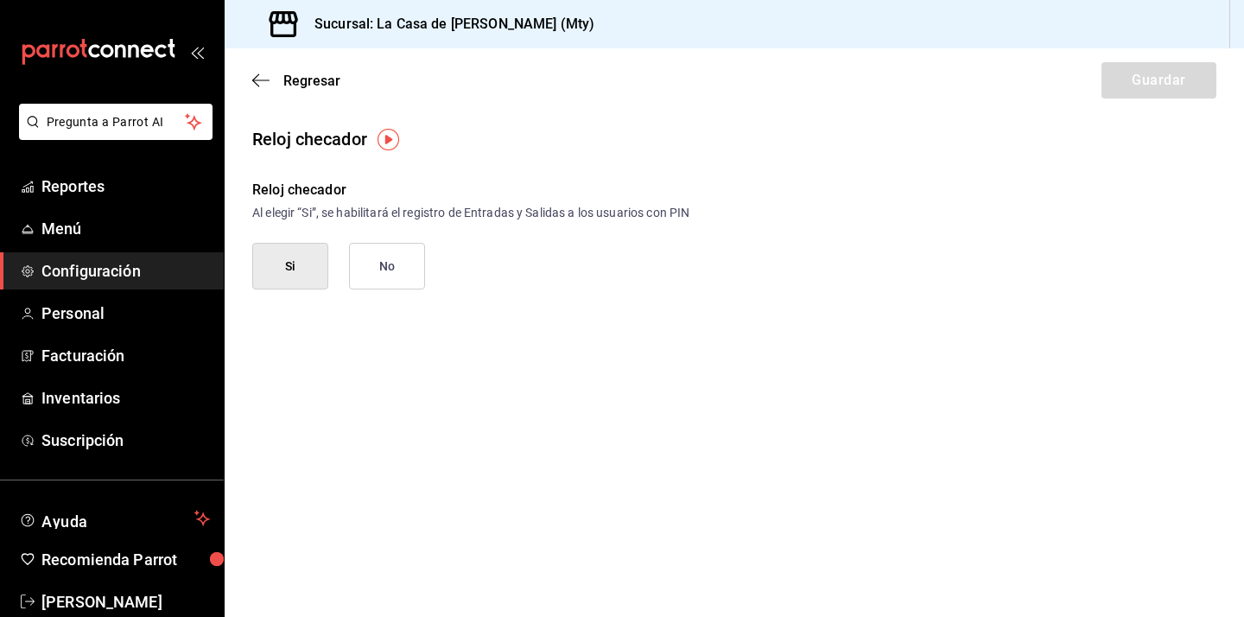
click at [295, 270] on button "Si" at bounding box center [290, 266] width 76 height 47
click at [288, 281] on button "Si" at bounding box center [290, 266] width 76 height 47
click at [268, 82] on icon "button" at bounding box center [260, 81] width 17 height 16
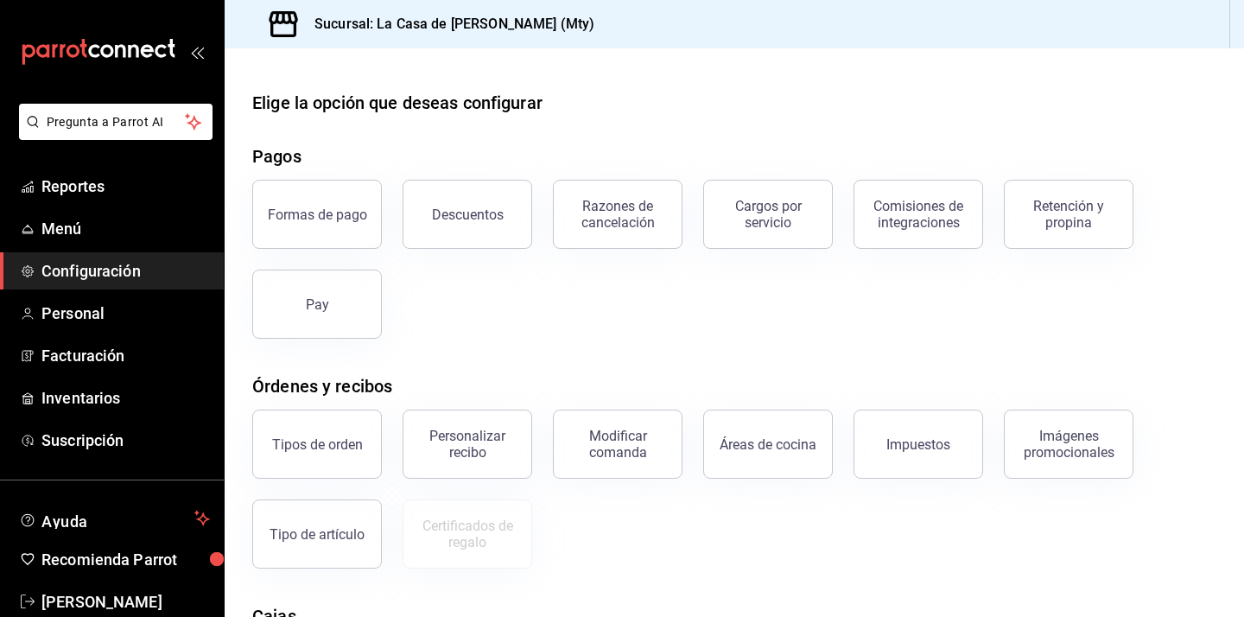
scroll to position [259, 0]
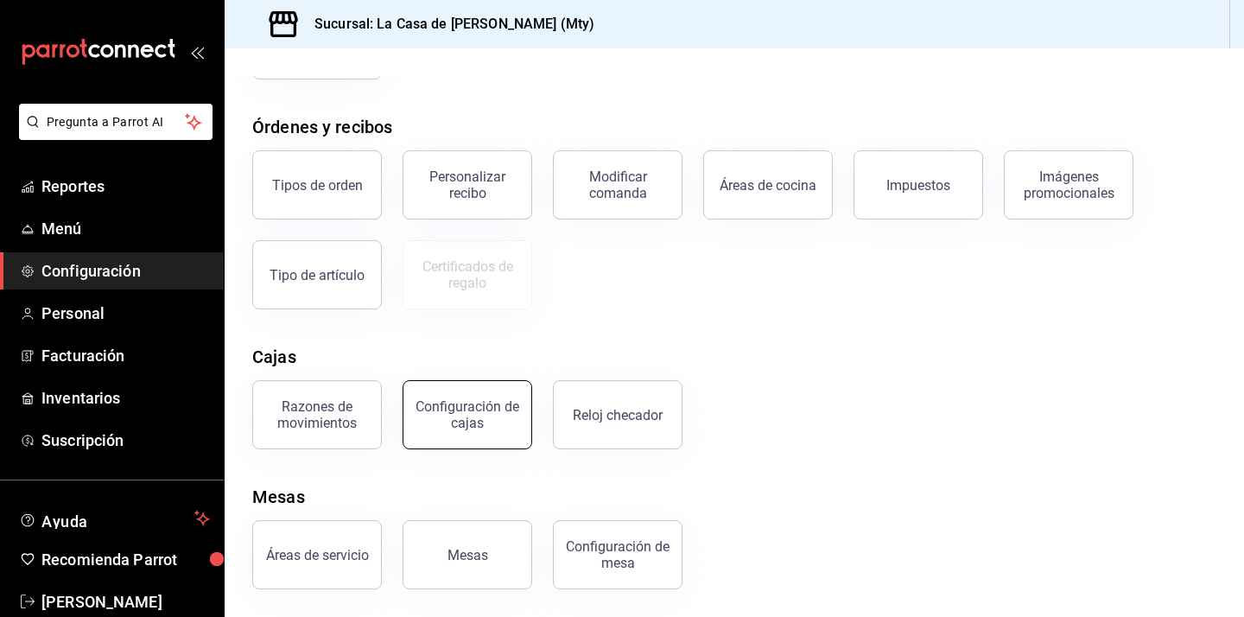
click at [515, 441] on button "Configuración de cajas" at bounding box center [468, 414] width 130 height 69
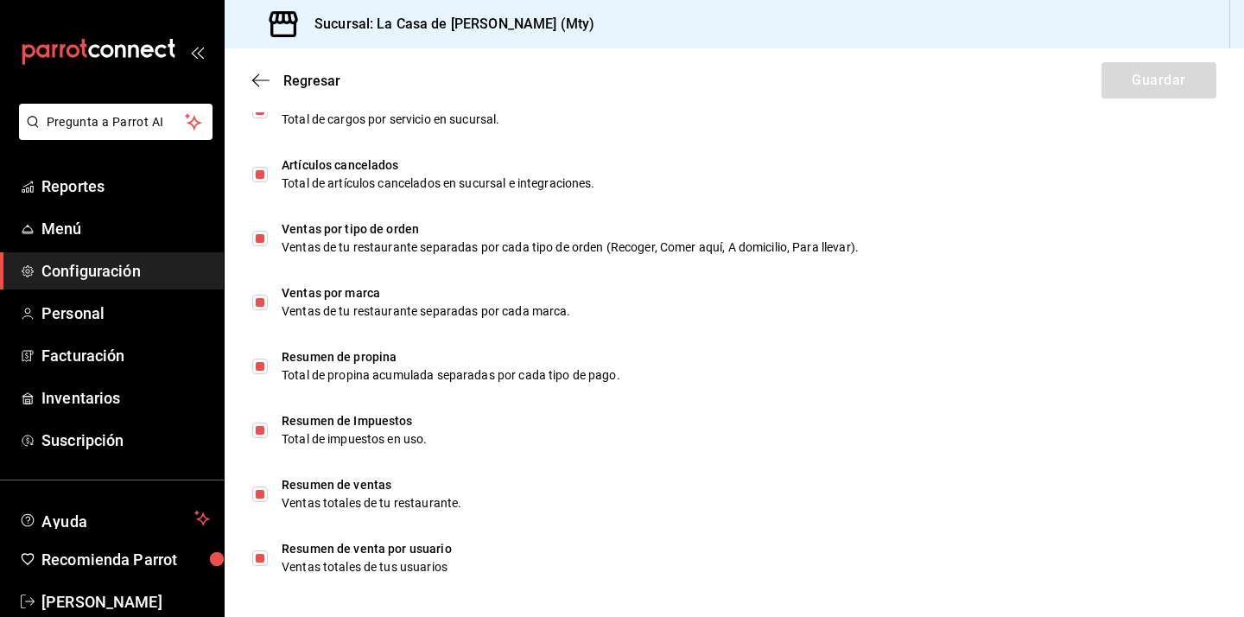
scroll to position [1091, 0]
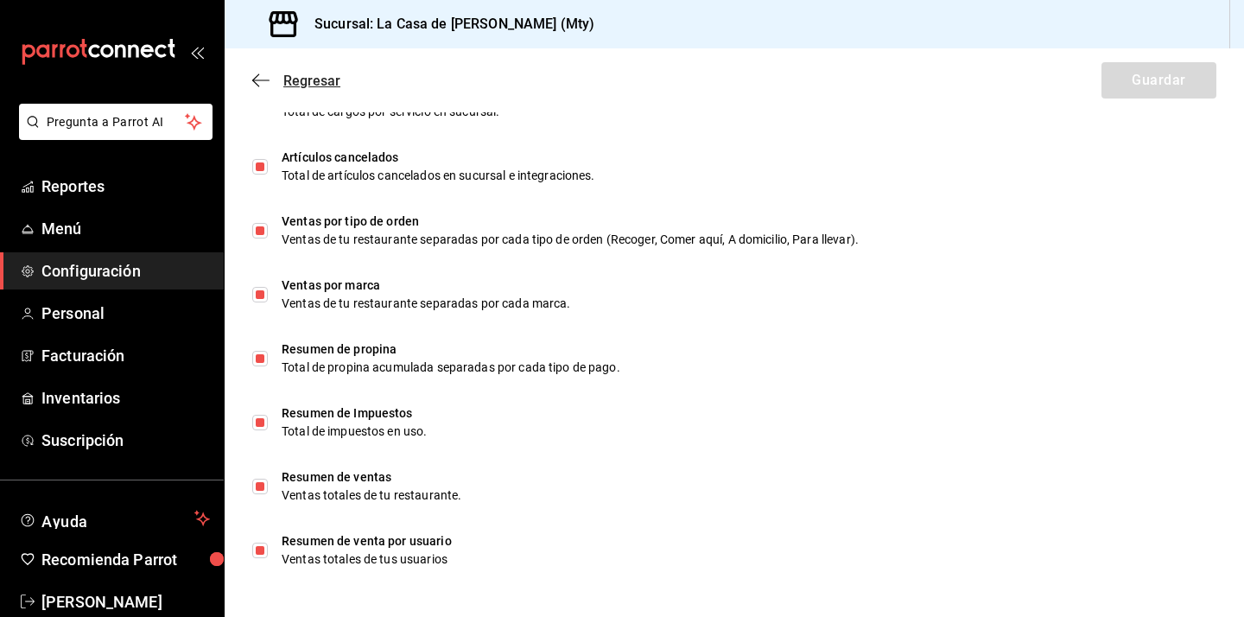
click at [270, 74] on span "Regresar" at bounding box center [296, 81] width 88 height 16
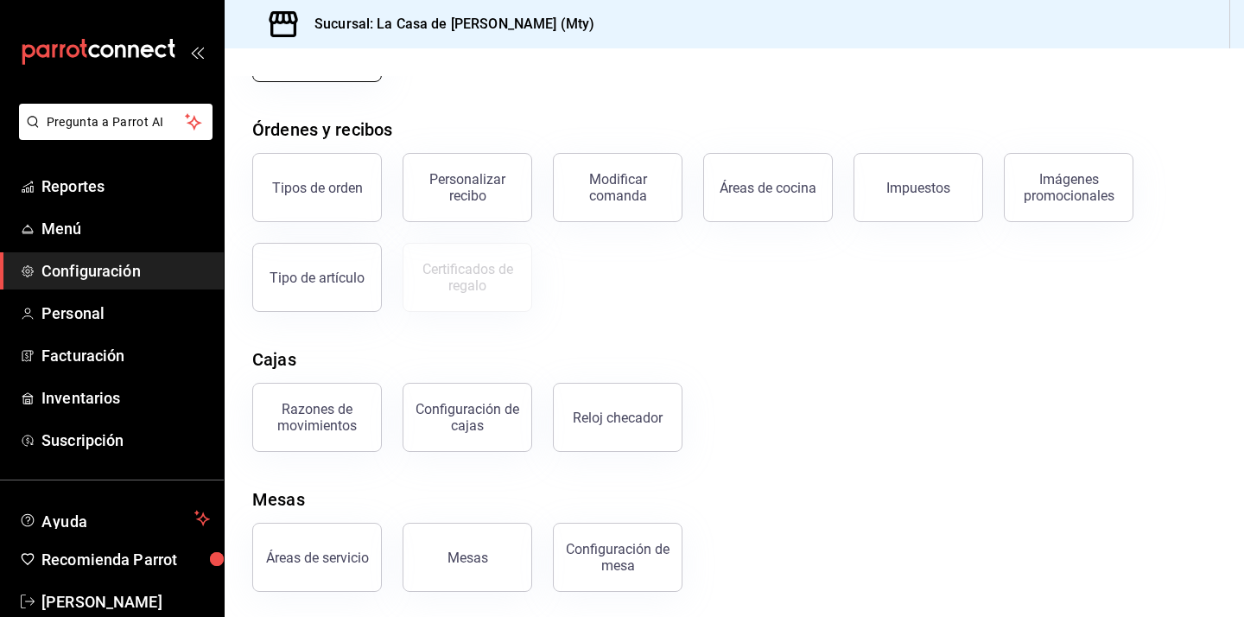
scroll to position [259, 0]
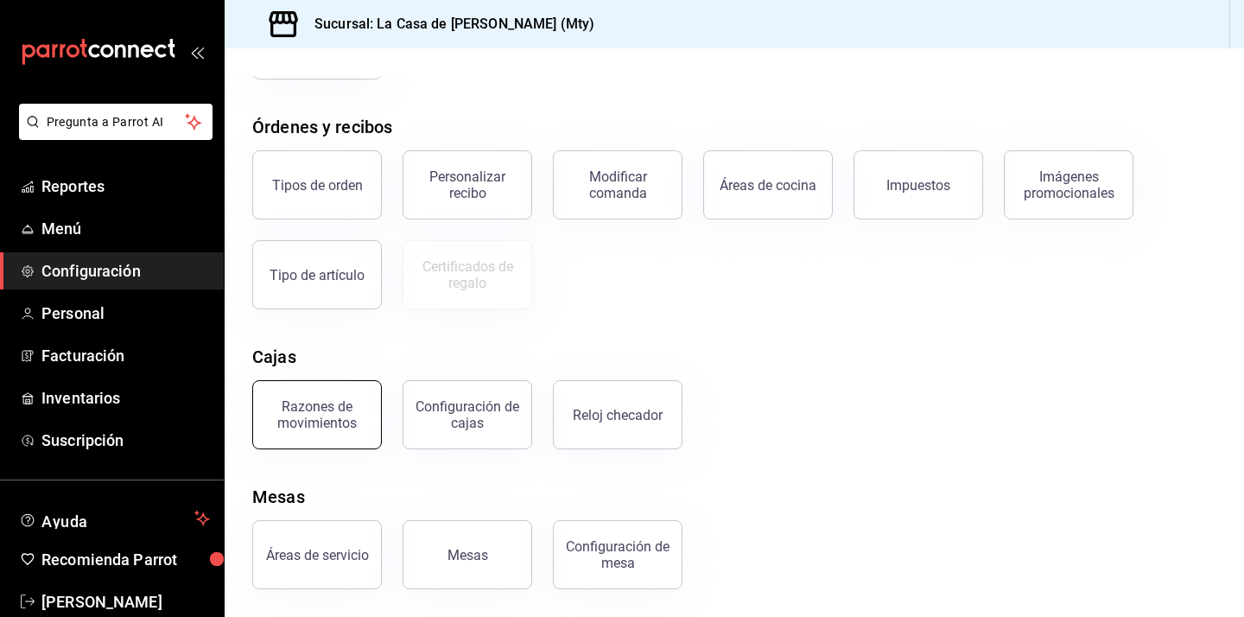
click at [351, 392] on button "Razones de movimientos" at bounding box center [317, 414] width 130 height 69
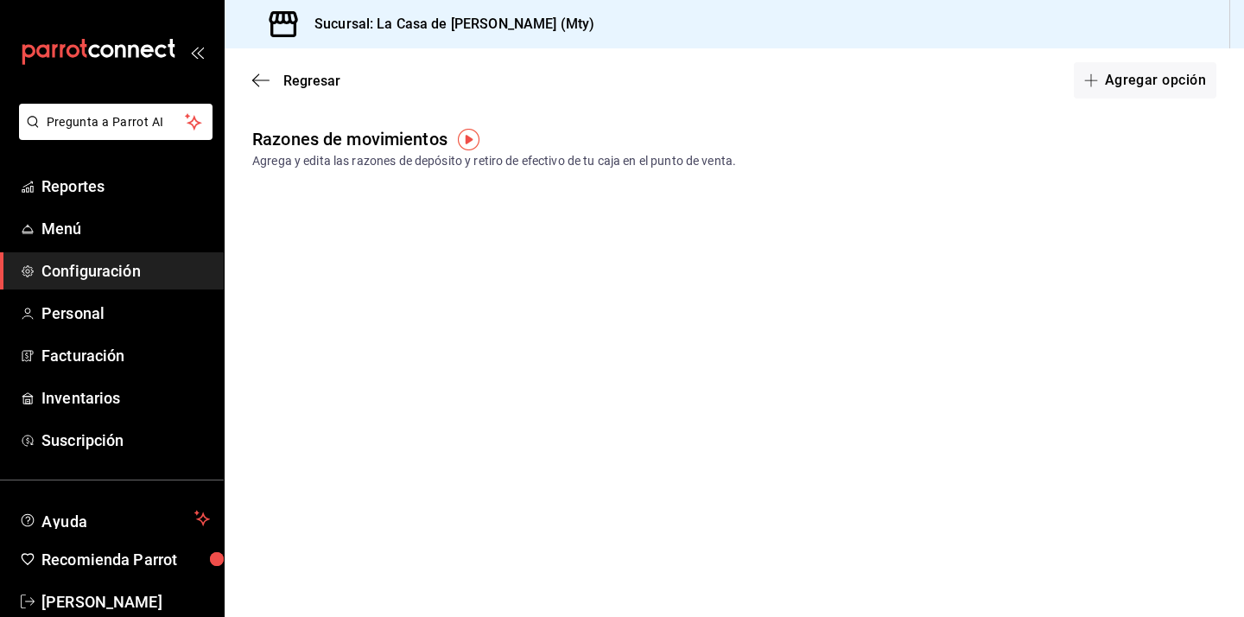
click at [474, 149] on img "button" at bounding box center [469, 140] width 22 height 22
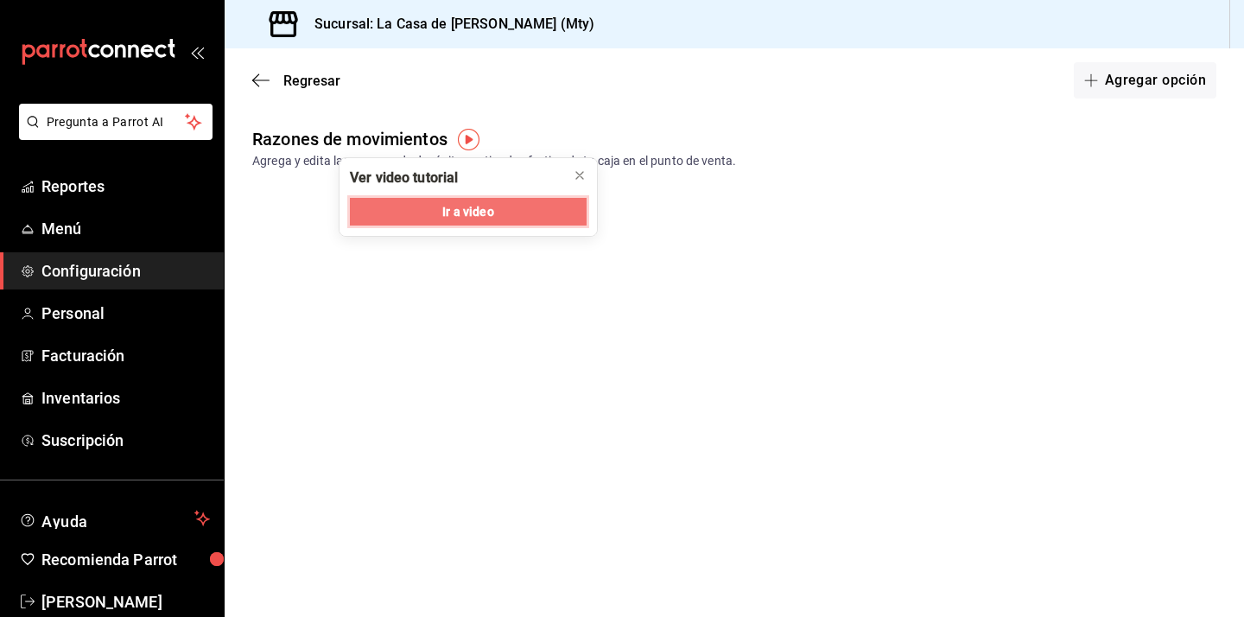
click at [432, 217] on button "Ir a video" at bounding box center [468, 212] width 237 height 28
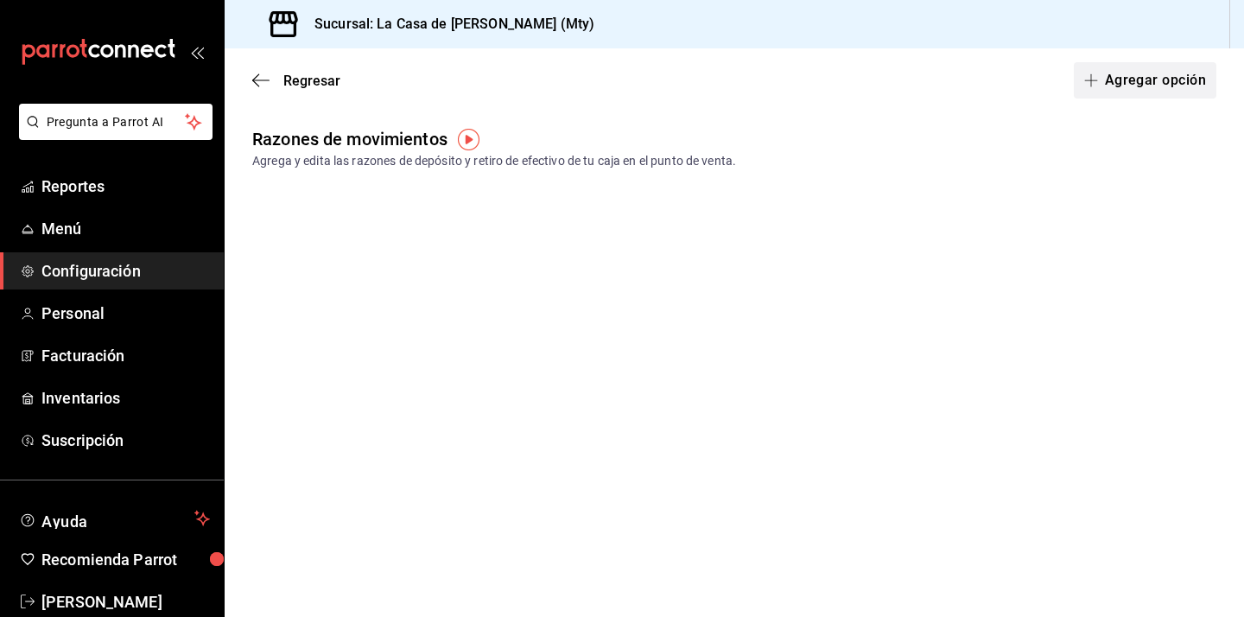
click at [1174, 86] on button "Agregar opción" at bounding box center [1145, 80] width 143 height 36
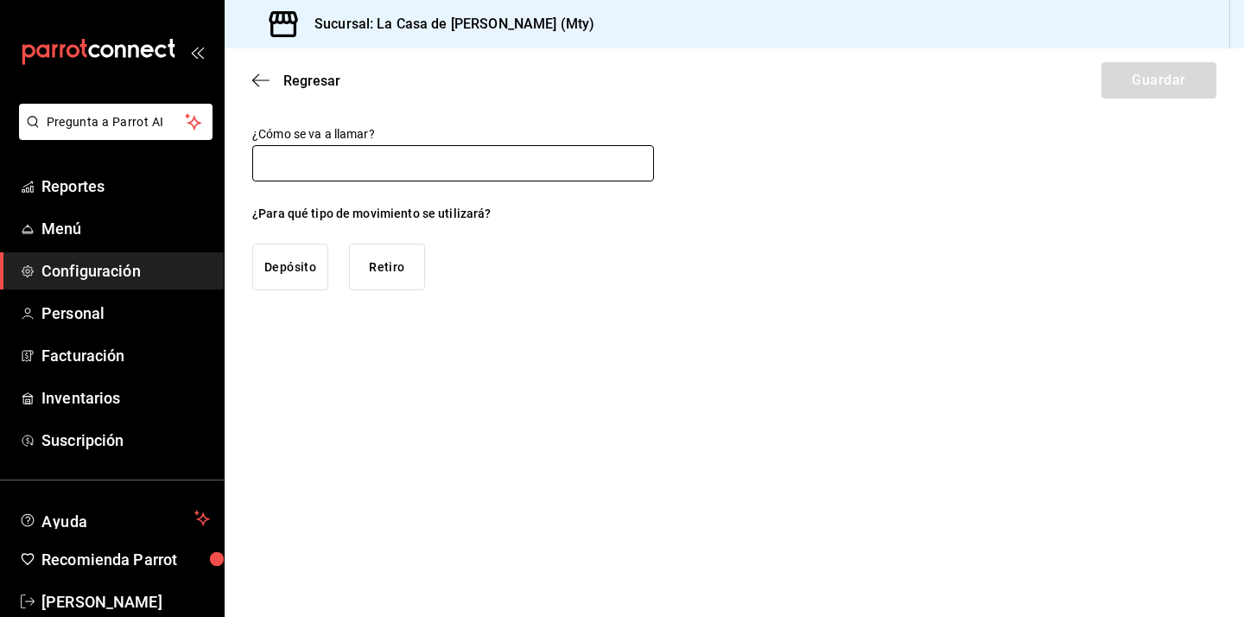
type input "F"
type input "Gasolina"
click at [398, 275] on button "Retiro" at bounding box center [387, 267] width 76 height 47
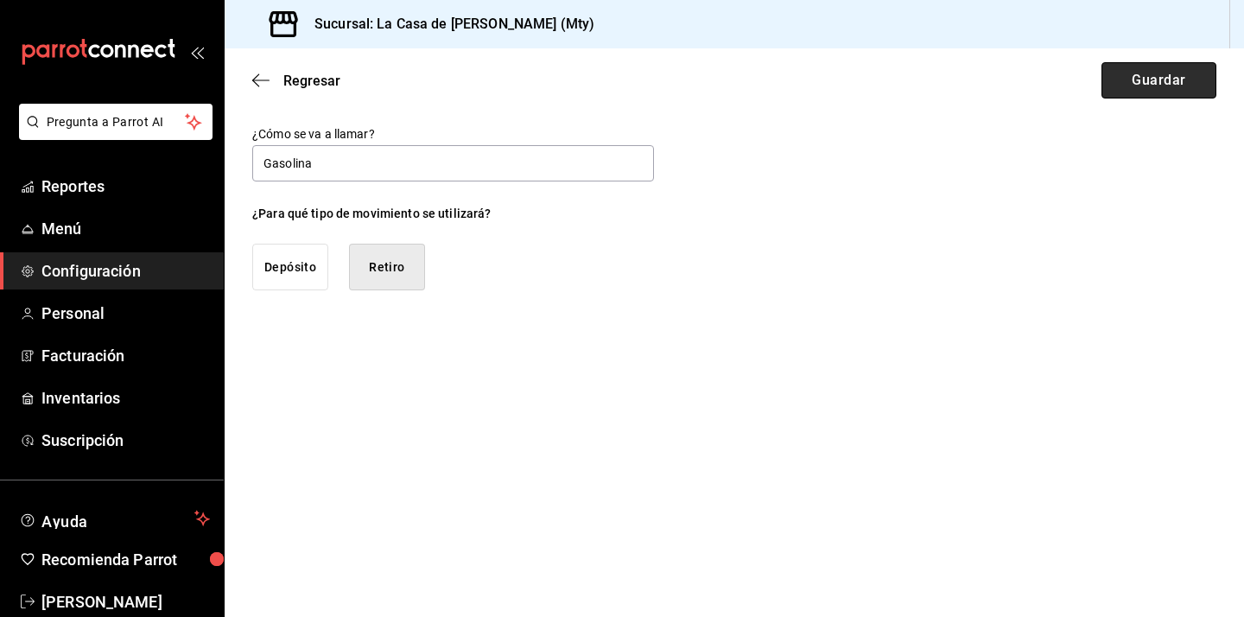
click at [1195, 84] on button "Guardar" at bounding box center [1159, 80] width 115 height 36
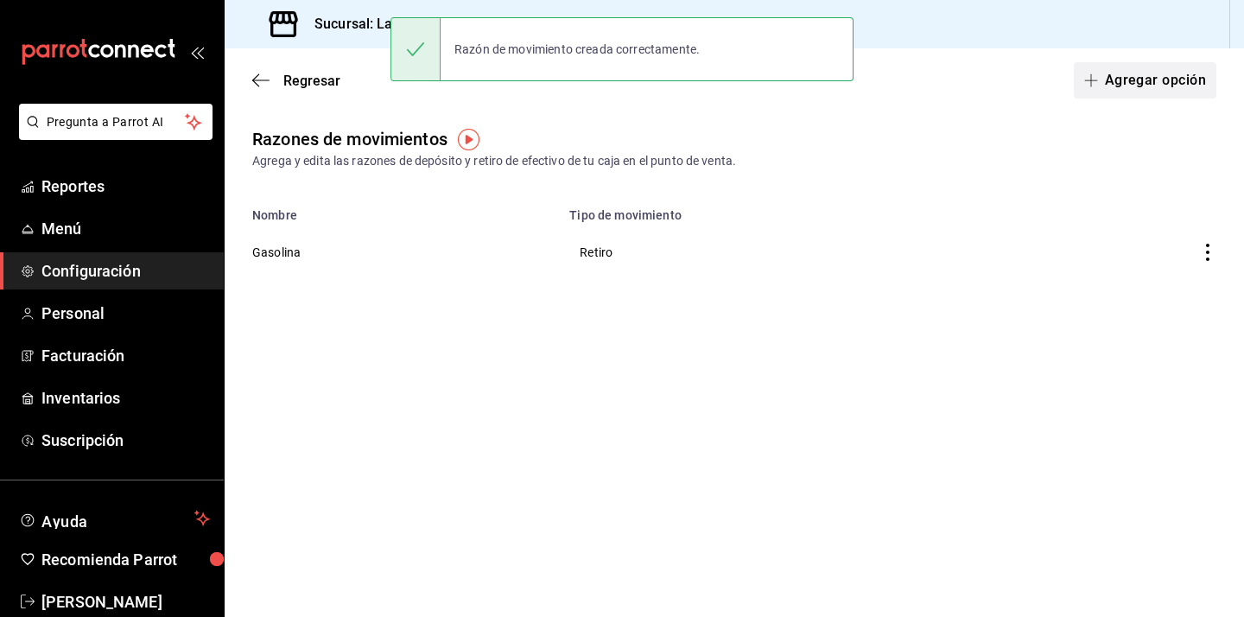
click at [1192, 83] on button "Agregar opción" at bounding box center [1145, 80] width 143 height 36
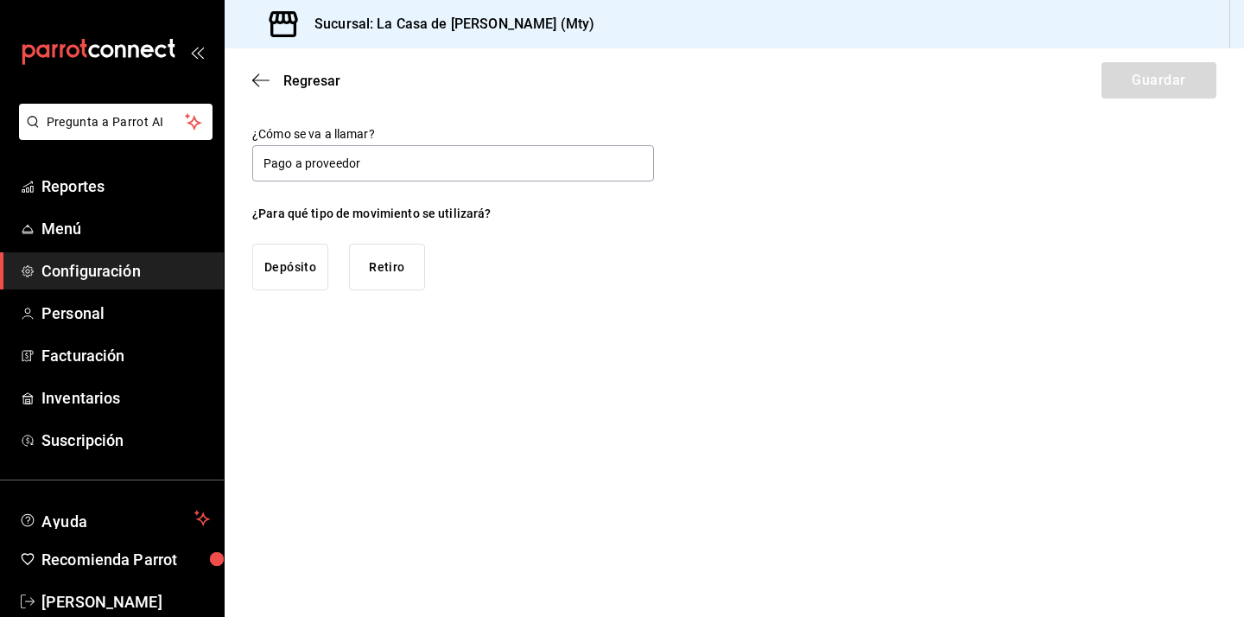
type input "Pago a proveedor"
click at [387, 279] on button "Retiro" at bounding box center [387, 267] width 76 height 47
click at [1205, 72] on button "Guardar" at bounding box center [1159, 80] width 115 height 36
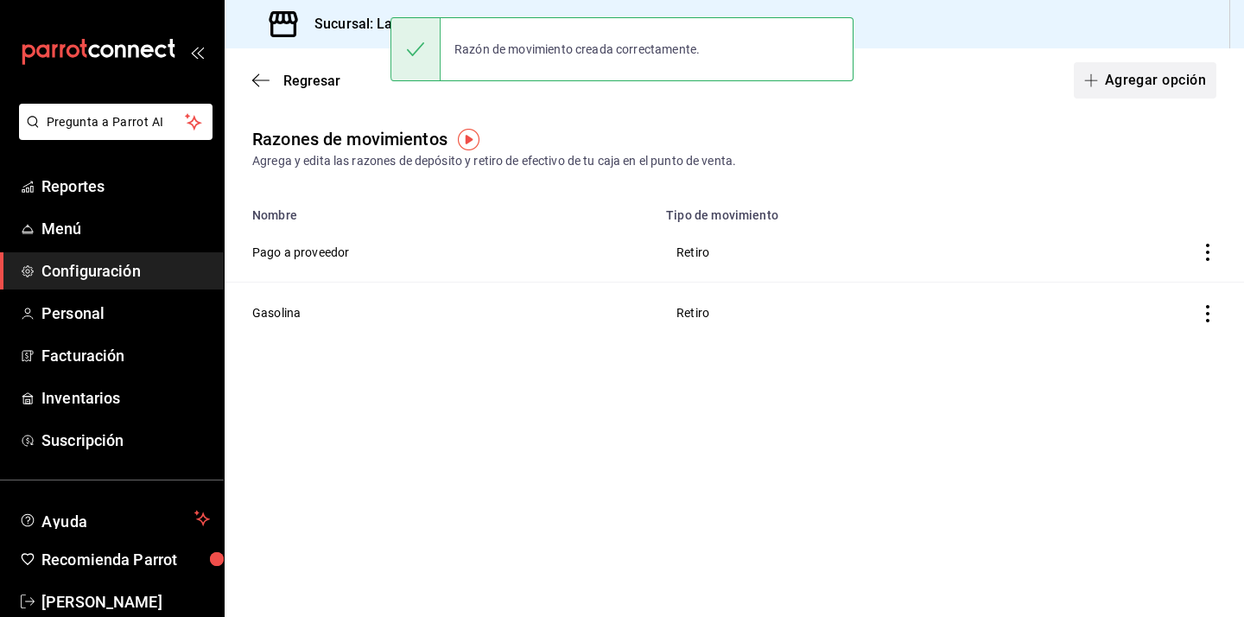
click at [1140, 73] on button "Agregar opción" at bounding box center [1145, 80] width 143 height 36
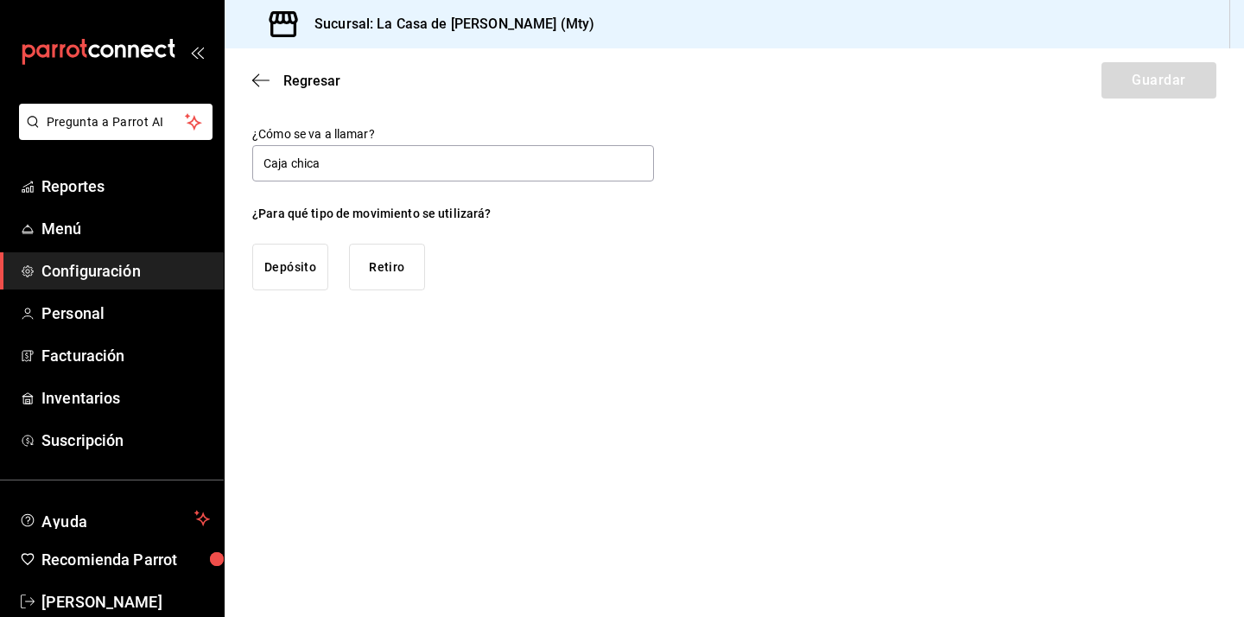
type input "Caja chica"
click at [385, 286] on button "Retiro" at bounding box center [387, 267] width 76 height 47
click at [1185, 63] on button "Guardar" at bounding box center [1159, 80] width 115 height 36
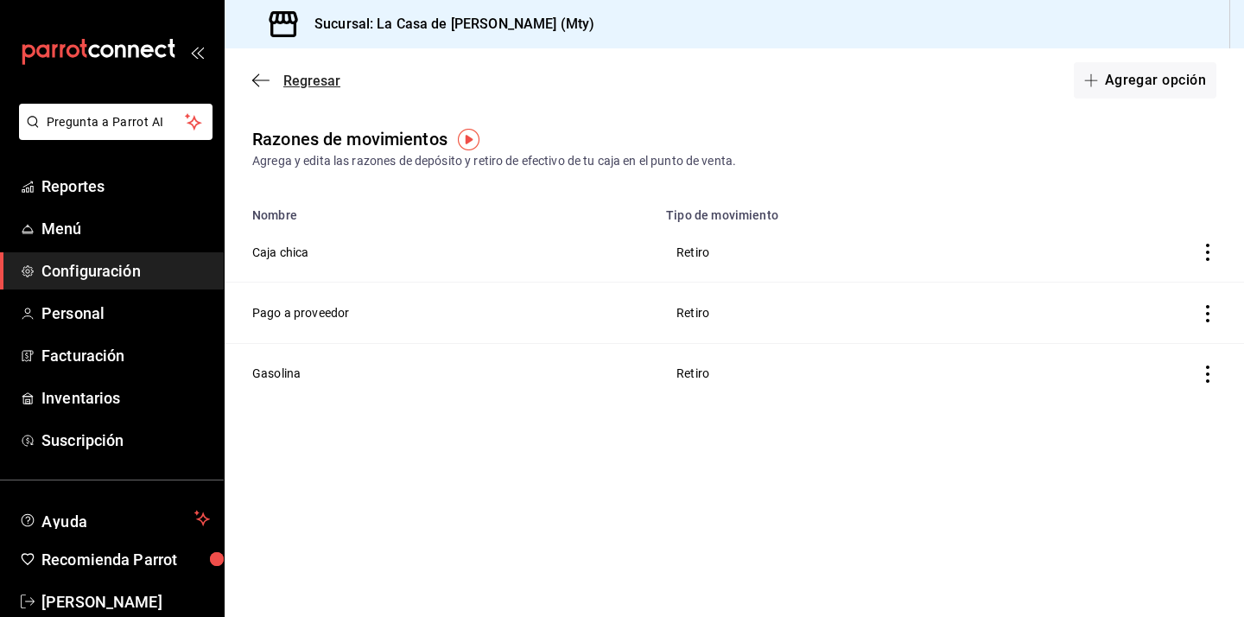
click at [304, 74] on span "Regresar" at bounding box center [311, 81] width 57 height 16
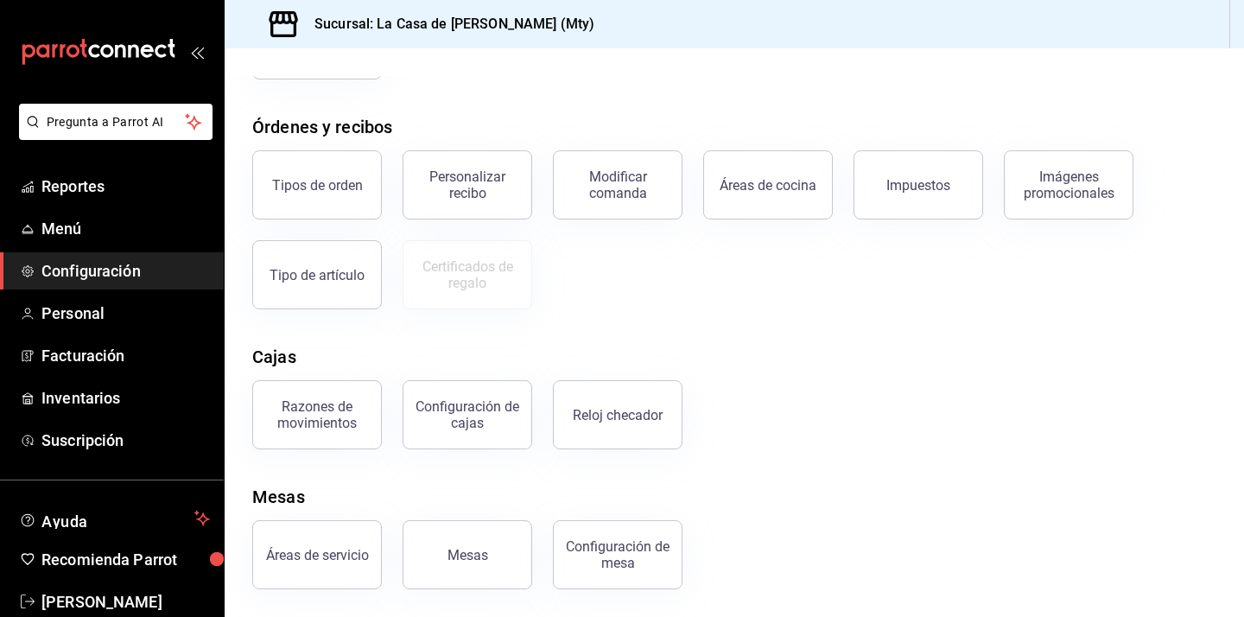
scroll to position [201, 0]
